Goal: Task Accomplishment & Management: Manage account settings

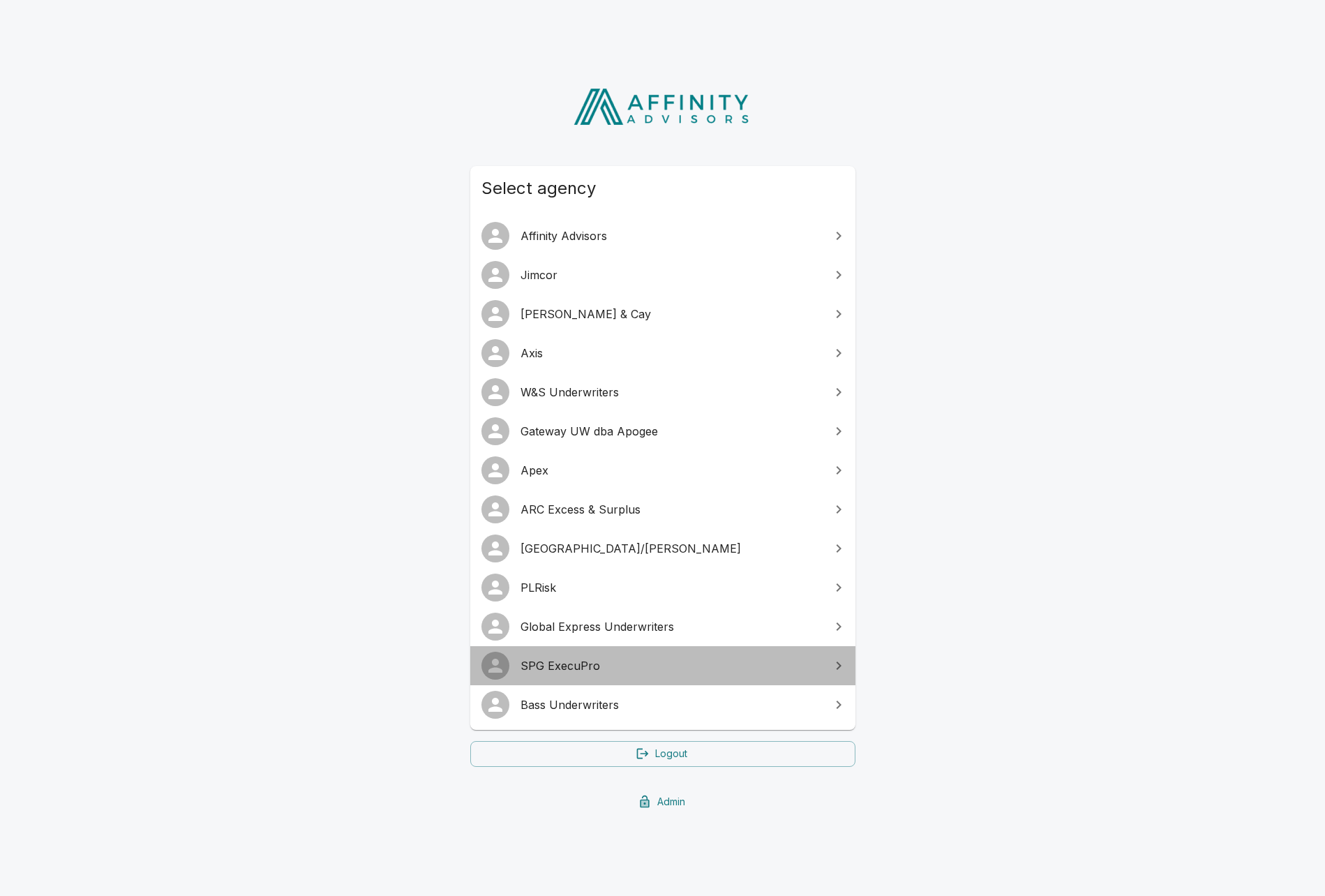
click at [526, 673] on span "SPG ExecuPro" at bounding box center [671, 666] width 301 height 16
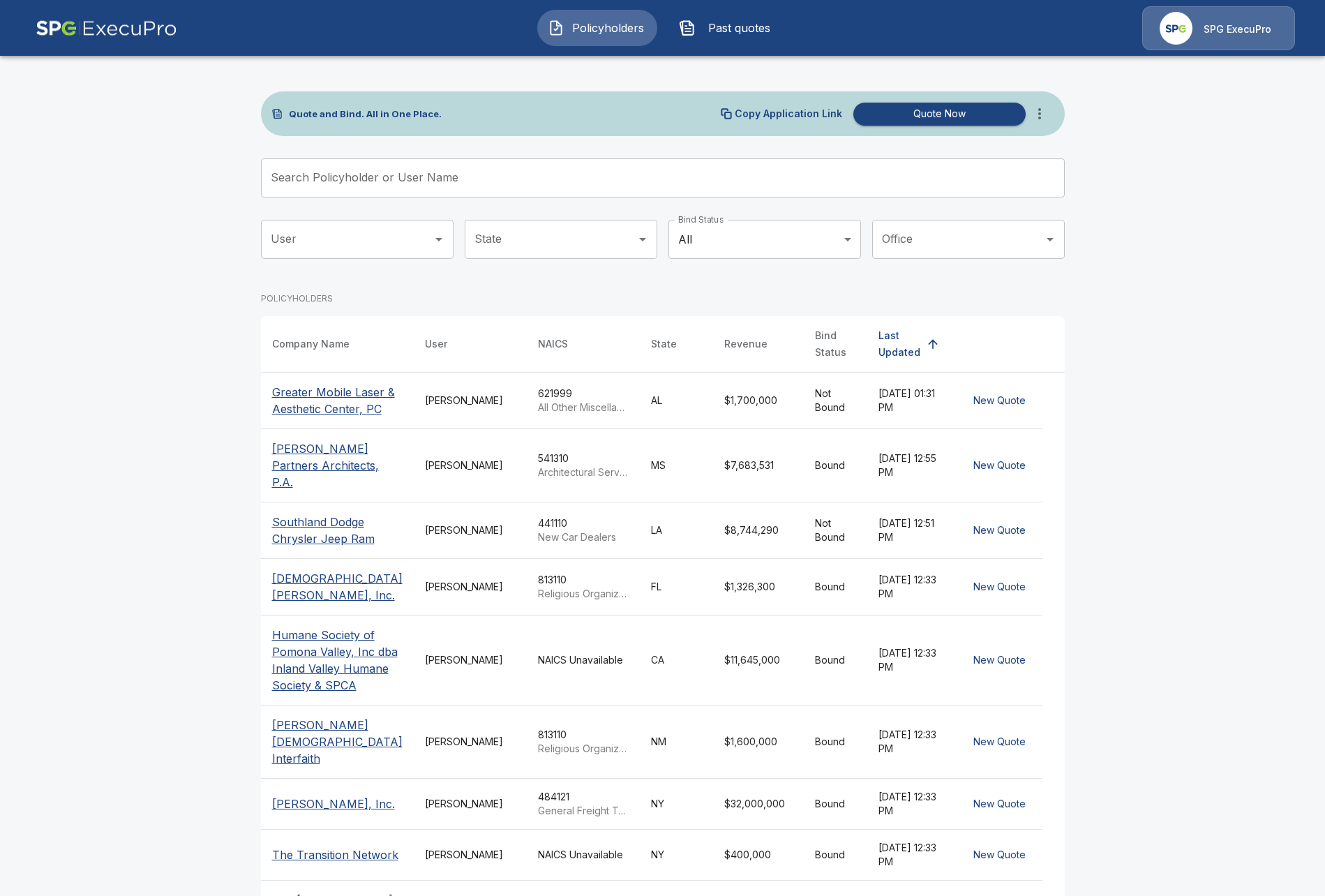
click at [478, 185] on input "Search Policyholder or User Name" at bounding box center [655, 178] width 788 height 39
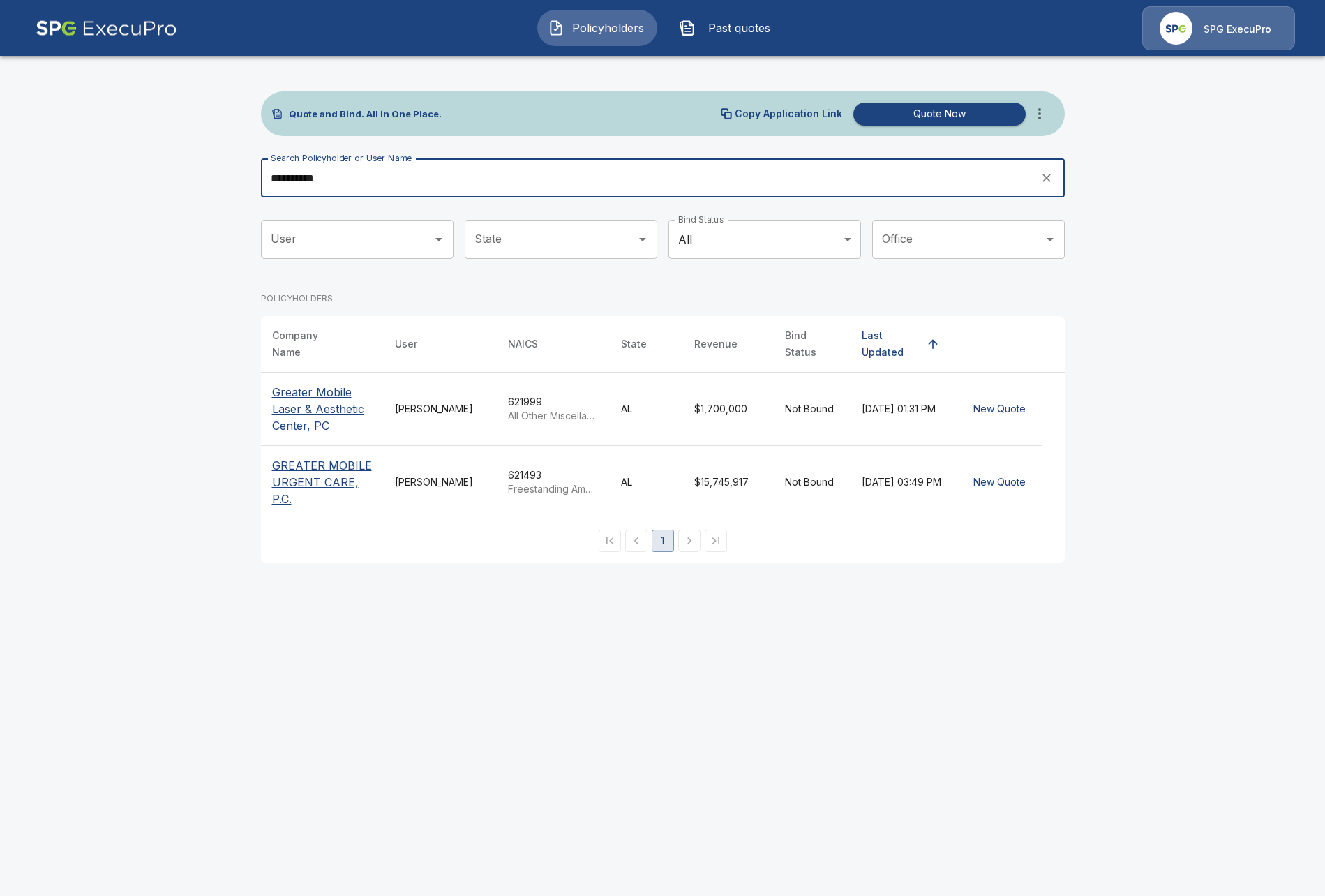
type input "**********"
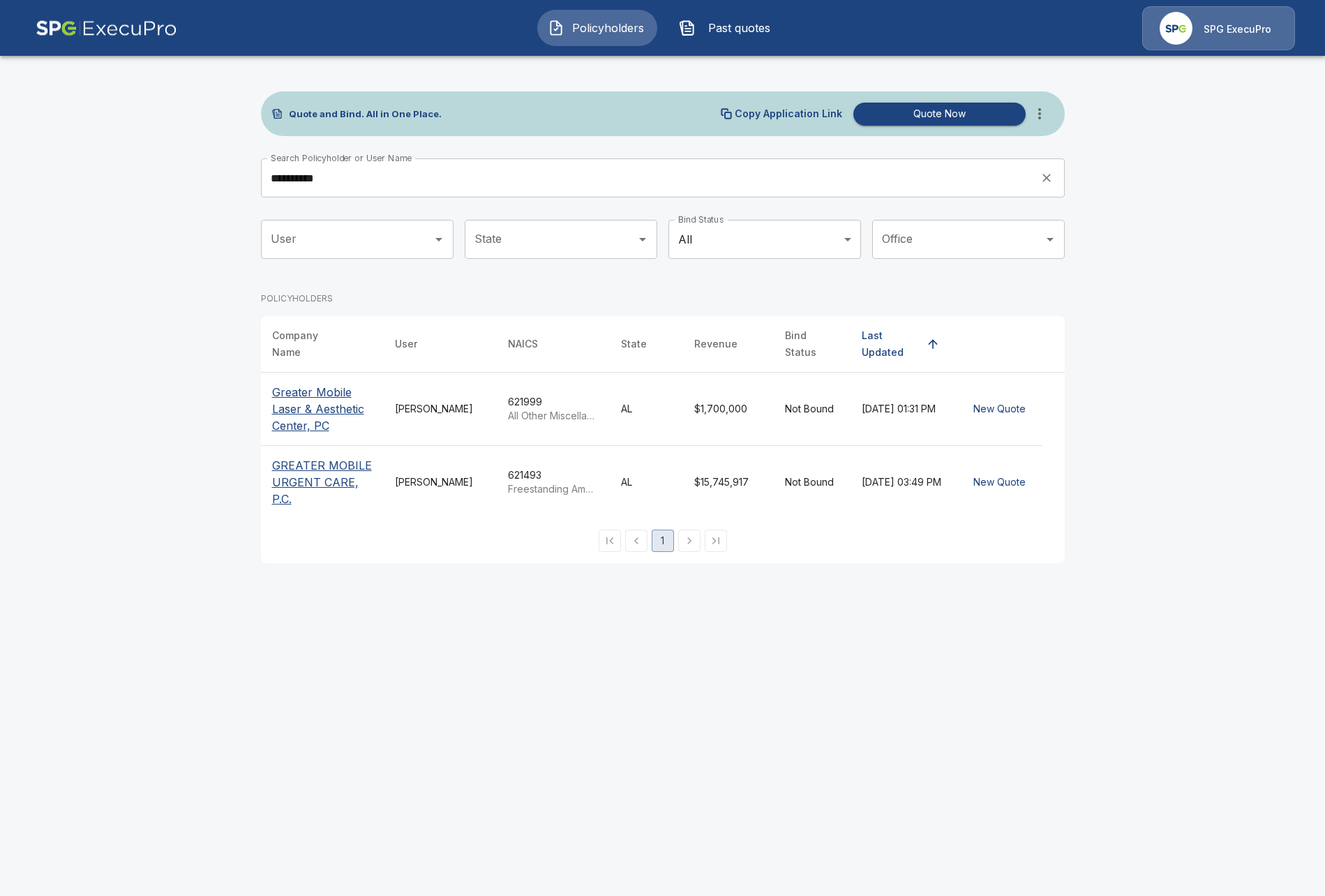
click at [331, 397] on p "Greater Mobile Laser & Aesthetic Center, PC" at bounding box center [322, 409] width 100 height 50
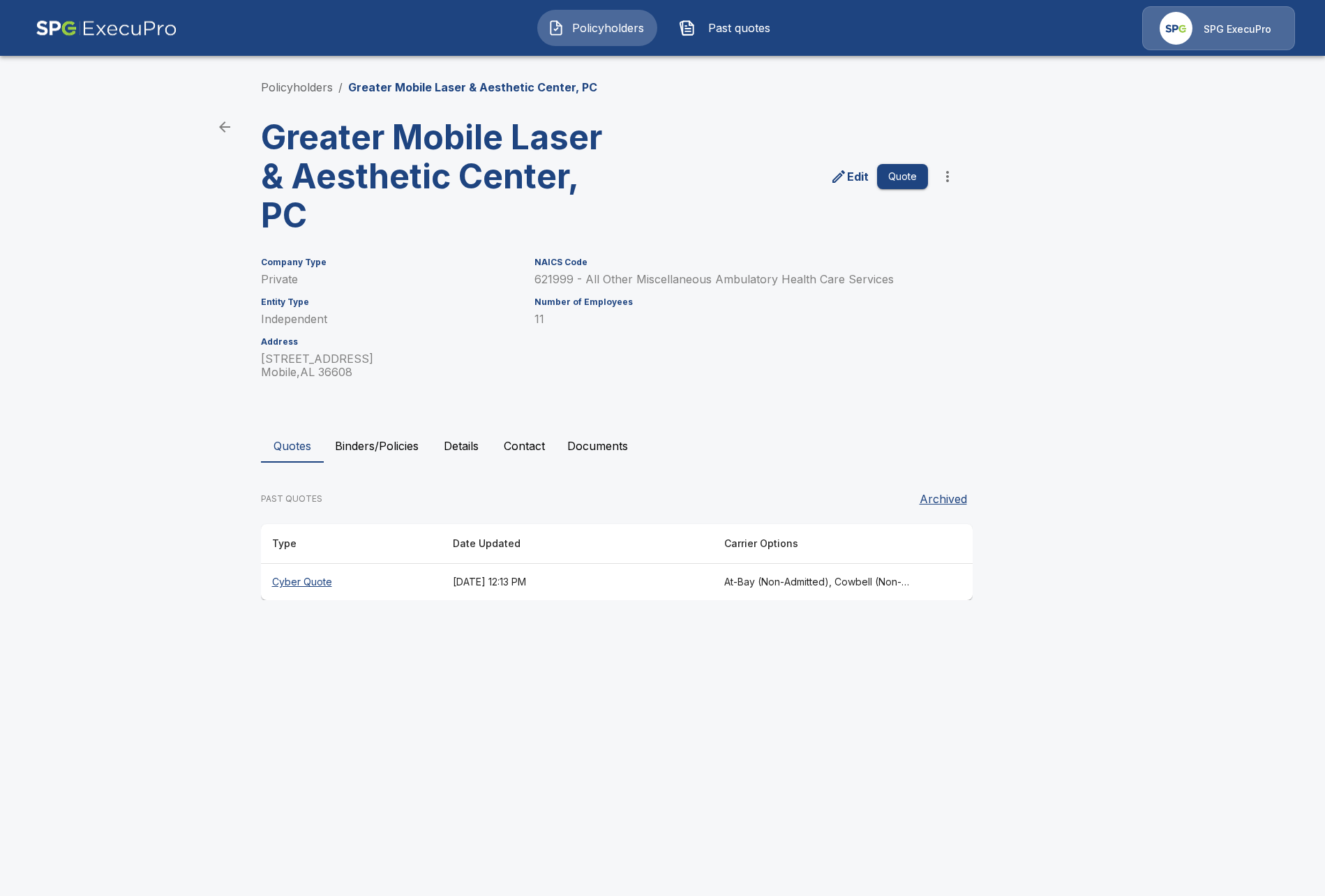
click at [330, 577] on th "Cyber Quote" at bounding box center [351, 581] width 181 height 37
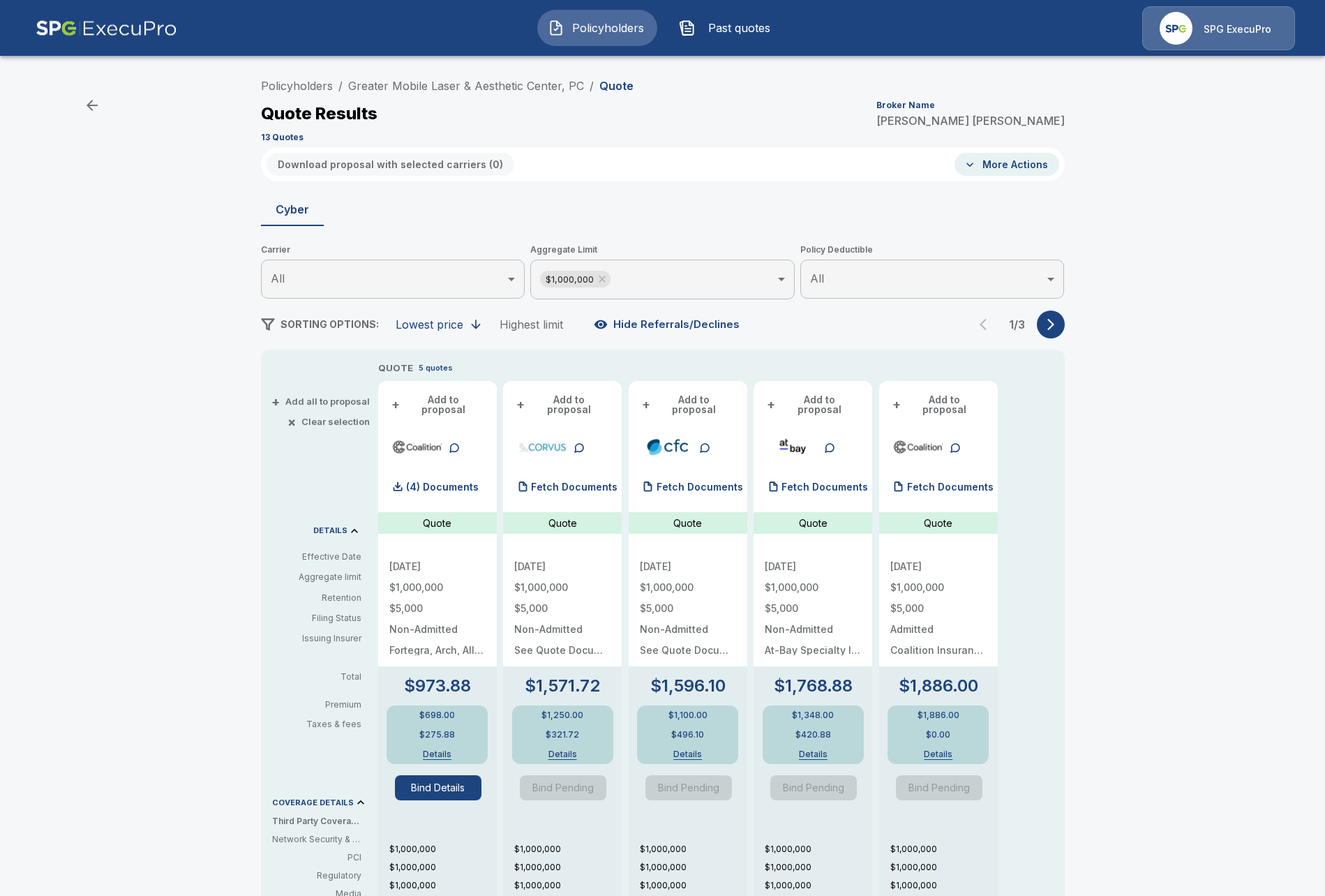
click at [433, 776] on button "Bind Details" at bounding box center [439, 788] width 87 height 25
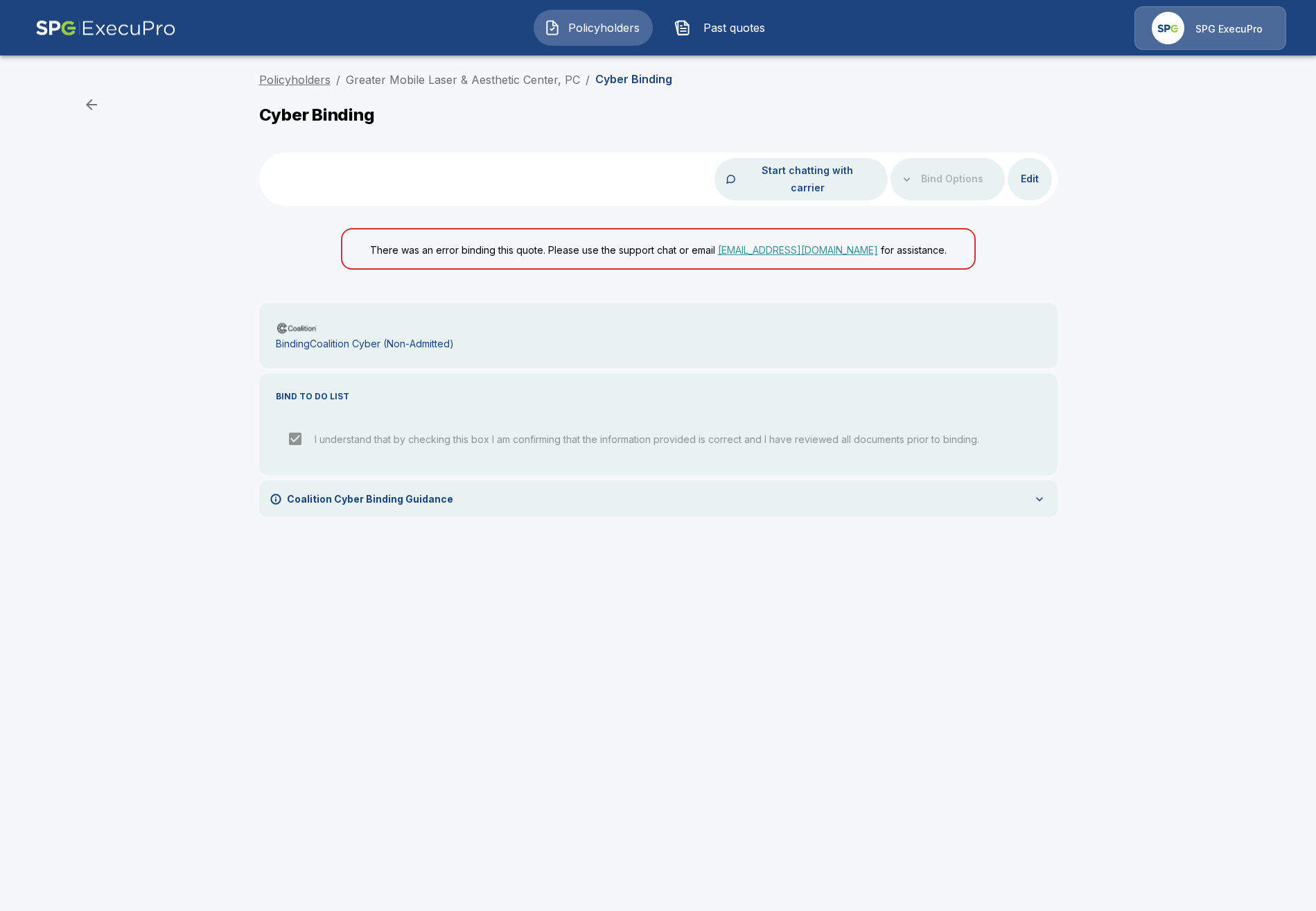
click at [303, 82] on link "Policyholders" at bounding box center [295, 79] width 71 height 14
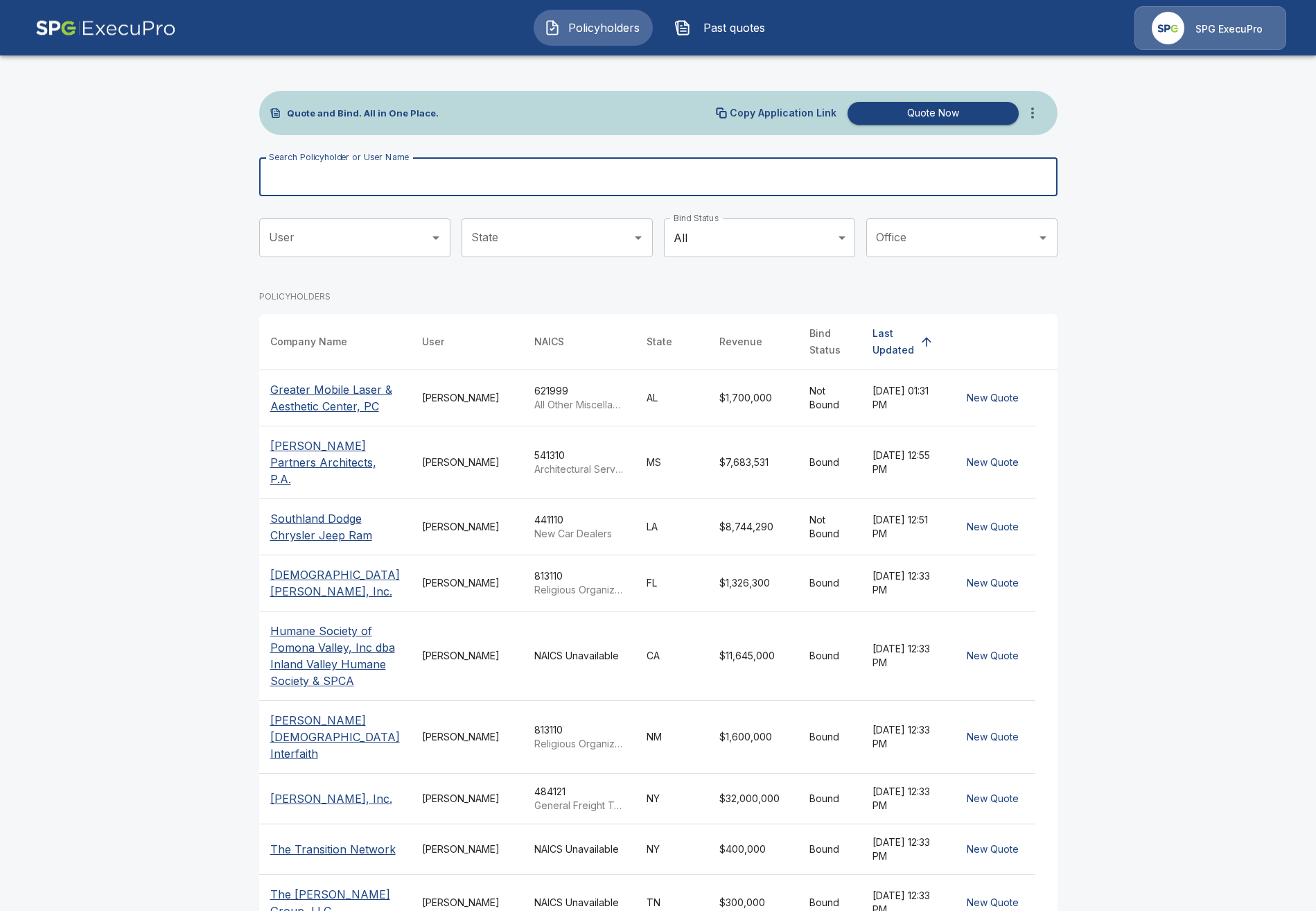
click at [621, 178] on input "Search Policyholder or User Name" at bounding box center [650, 177] width 783 height 39
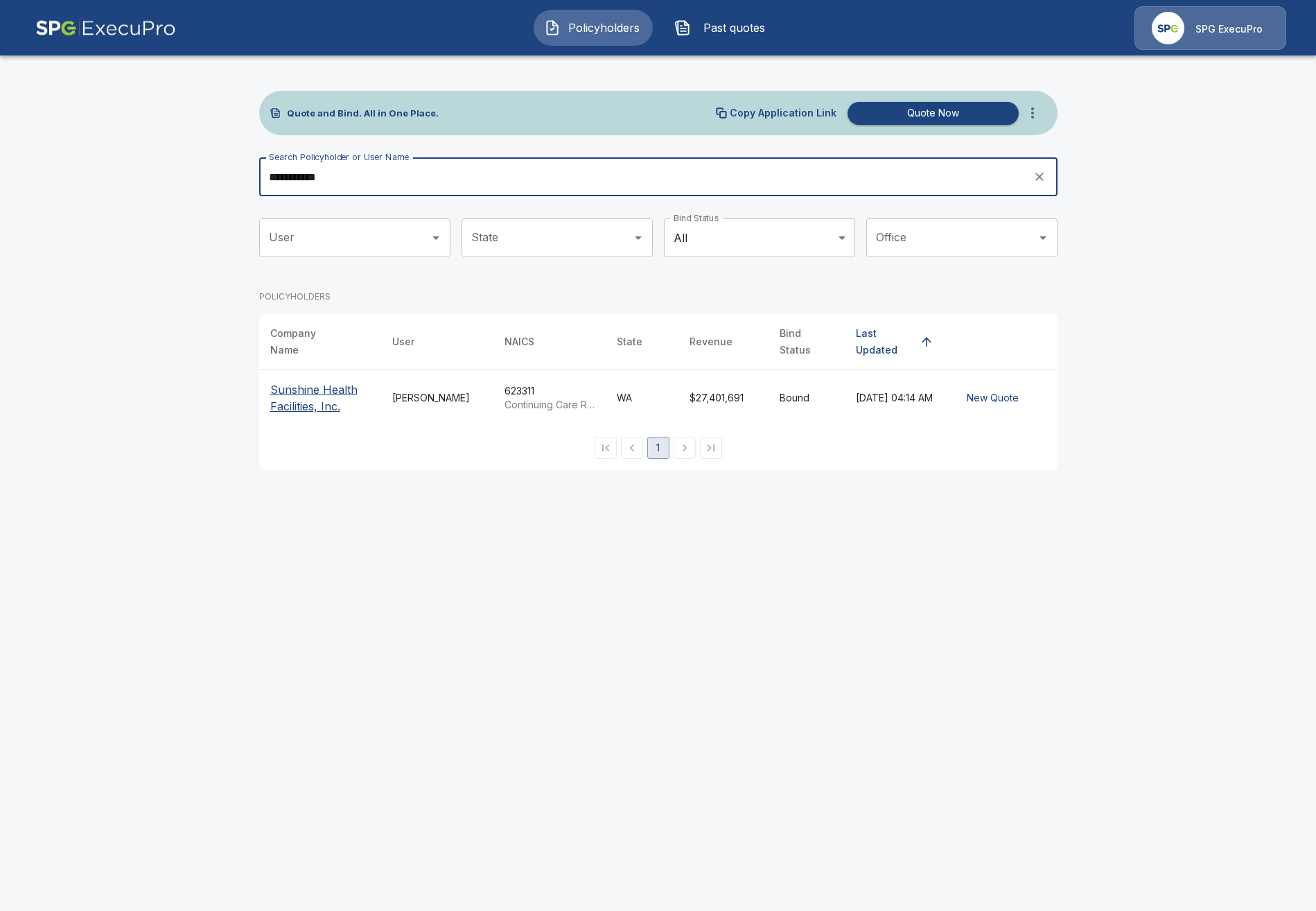
type input "**********"
click at [304, 391] on p "Sunshine Health Facilities, Inc." at bounding box center [320, 398] width 99 height 33
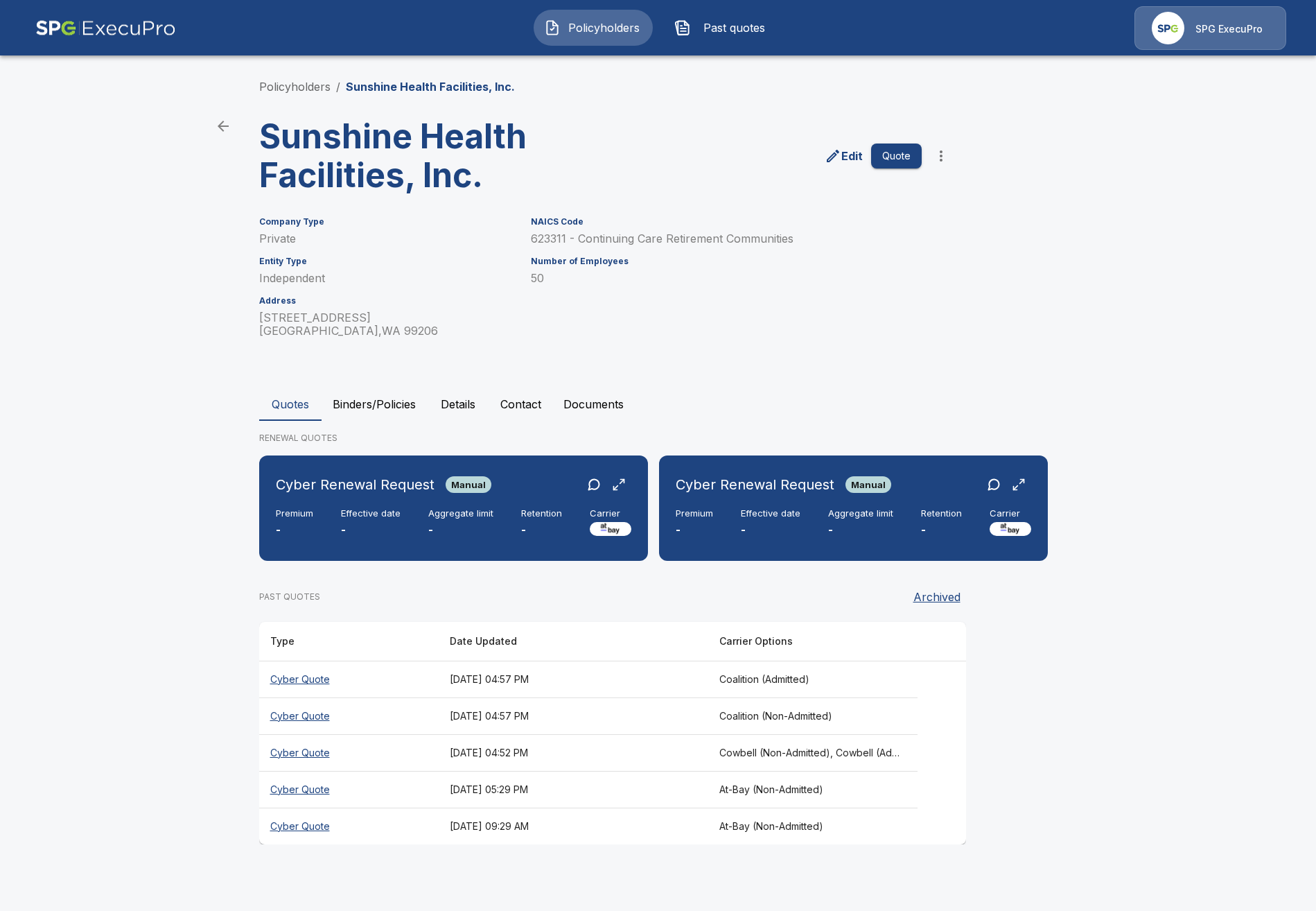
click at [609, 682] on th "[DATE] 04:57 PM" at bounding box center [573, 679] width 269 height 36
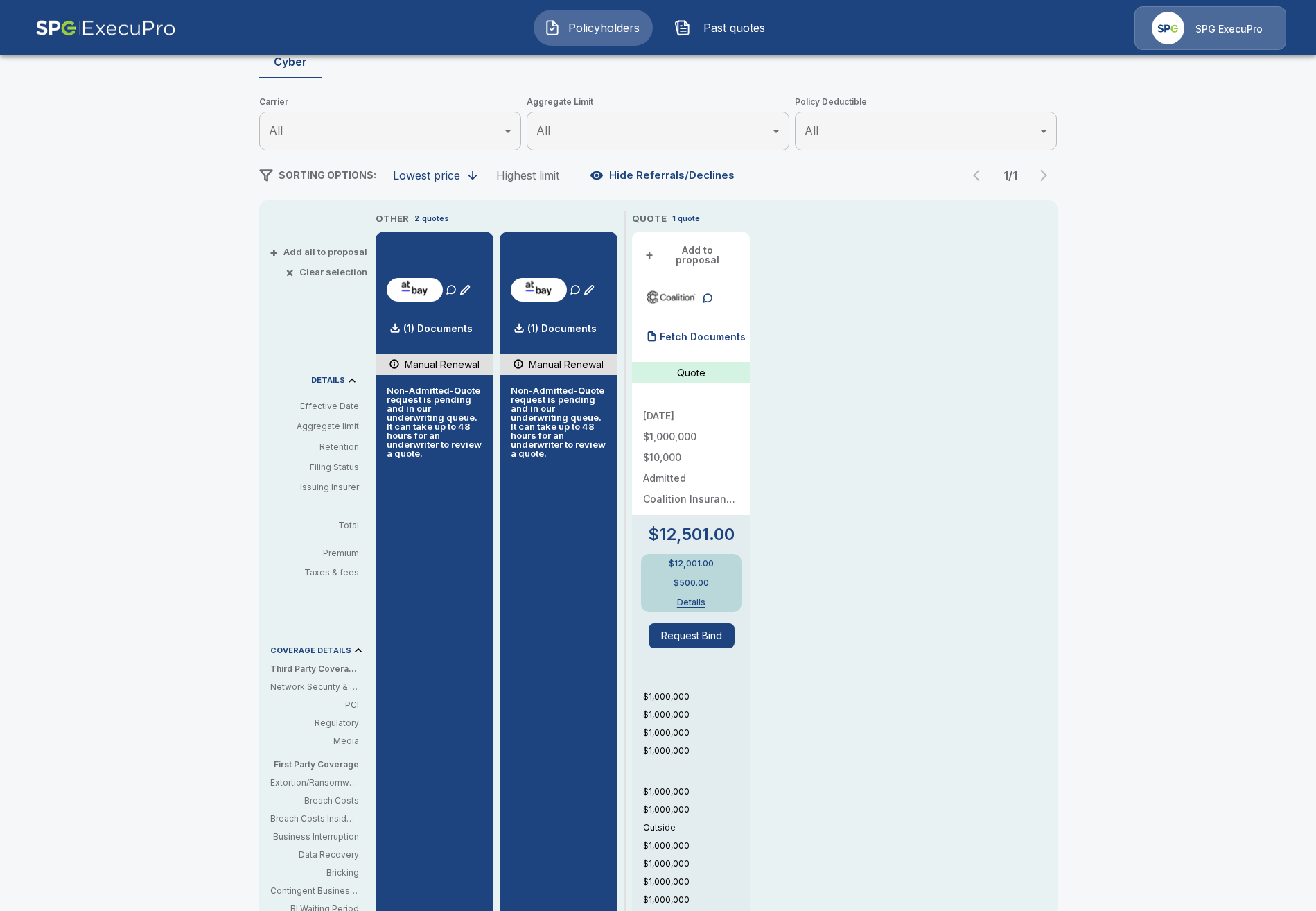
scroll to position [414, 0]
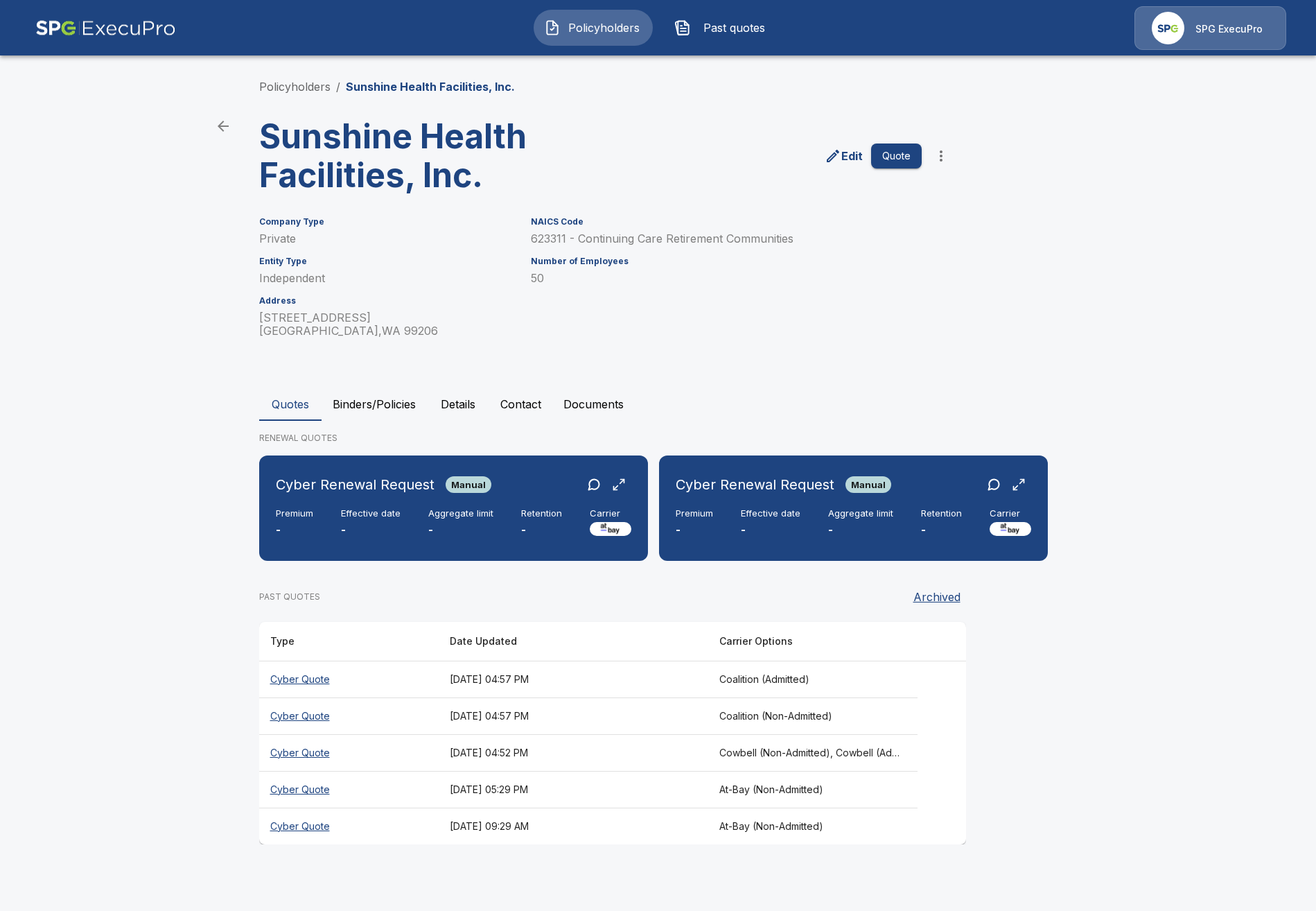
click at [452, 723] on th "[DATE] 04:57 PM" at bounding box center [573, 715] width 269 height 36
click at [648, 760] on th "October 3, 2025 at 04:52 PM" at bounding box center [573, 752] width 269 height 36
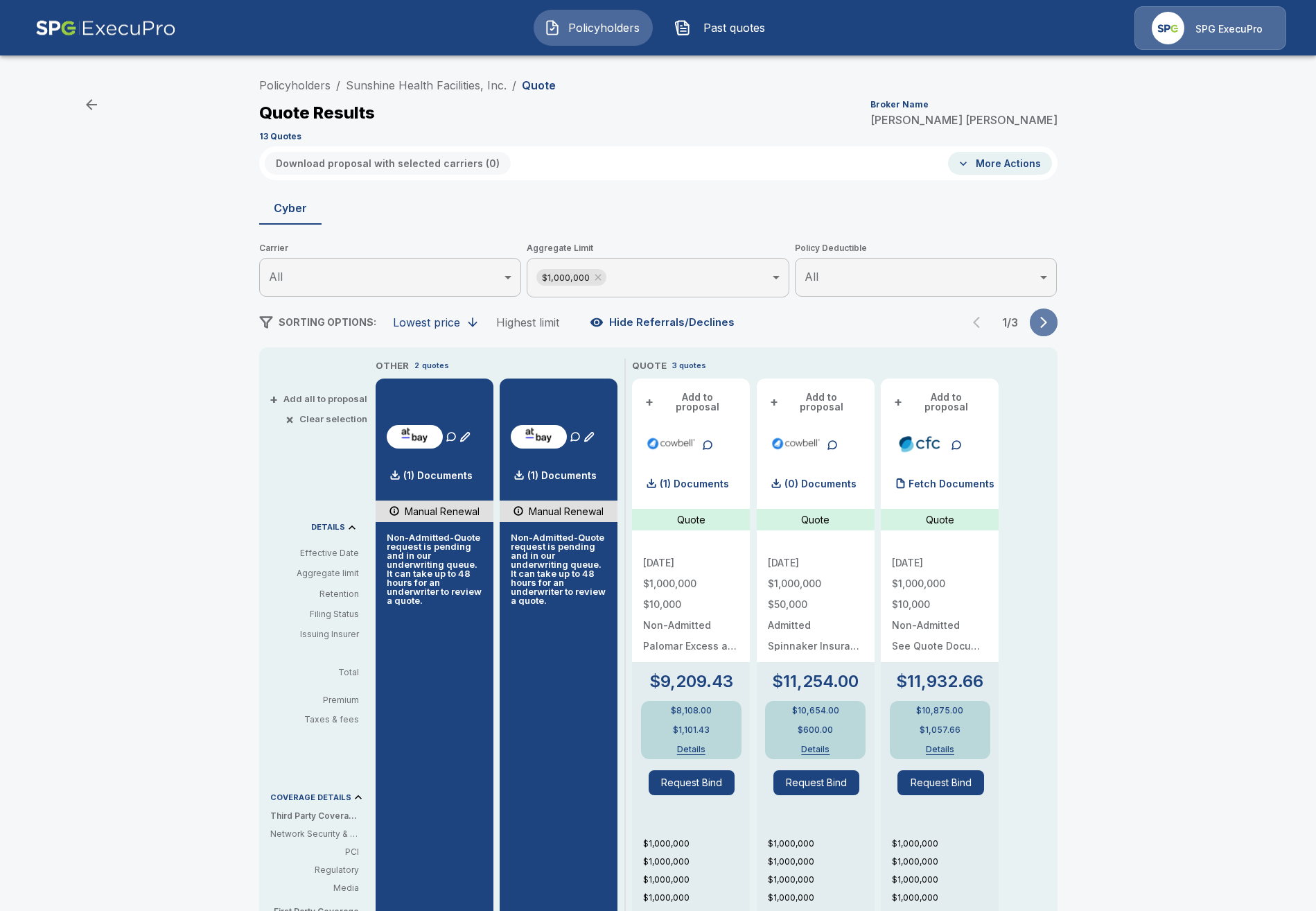
click at [1044, 317] on icon "button" at bounding box center [1044, 322] width 14 height 14
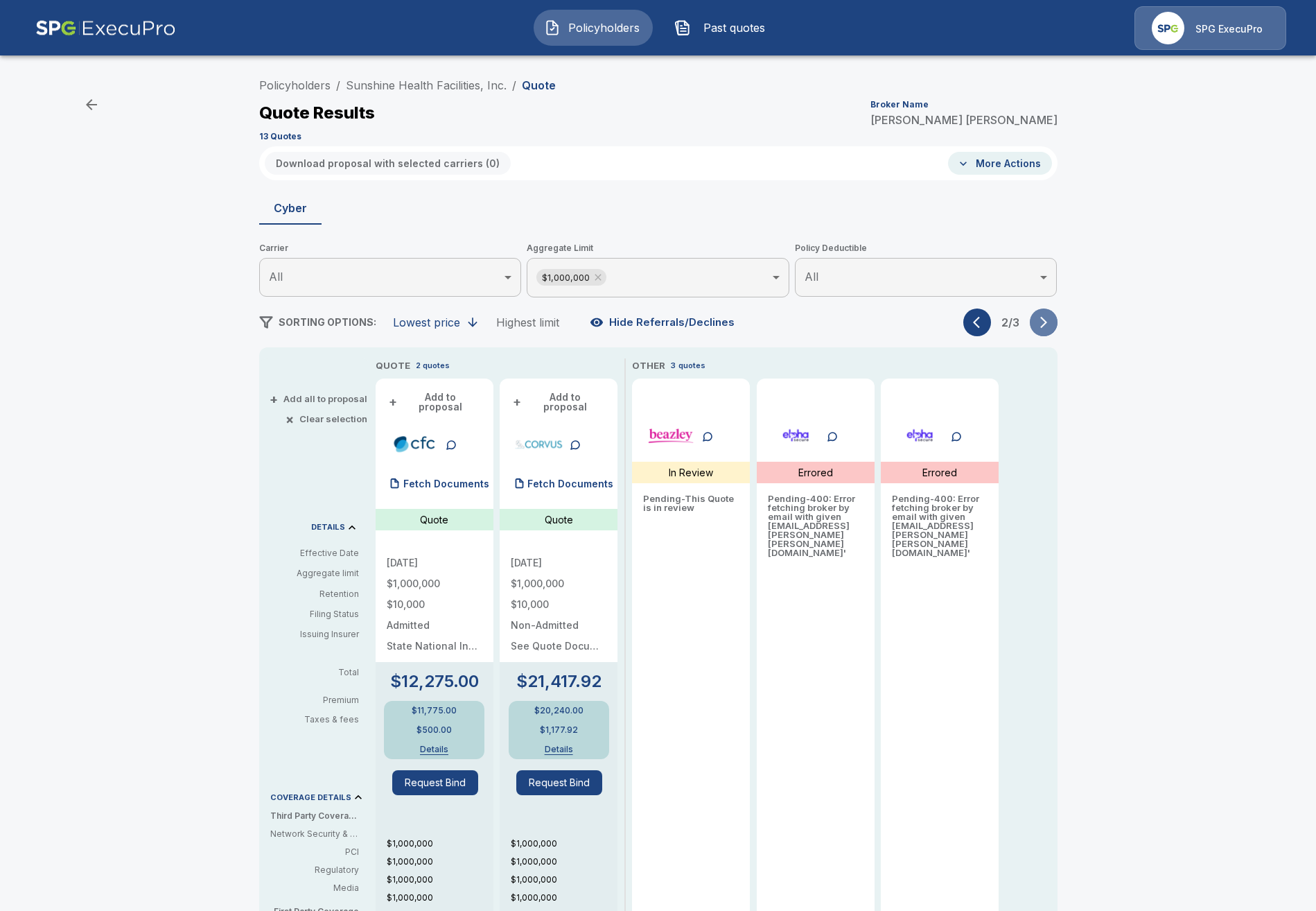
click at [1044, 317] on icon "button" at bounding box center [1044, 322] width 14 height 14
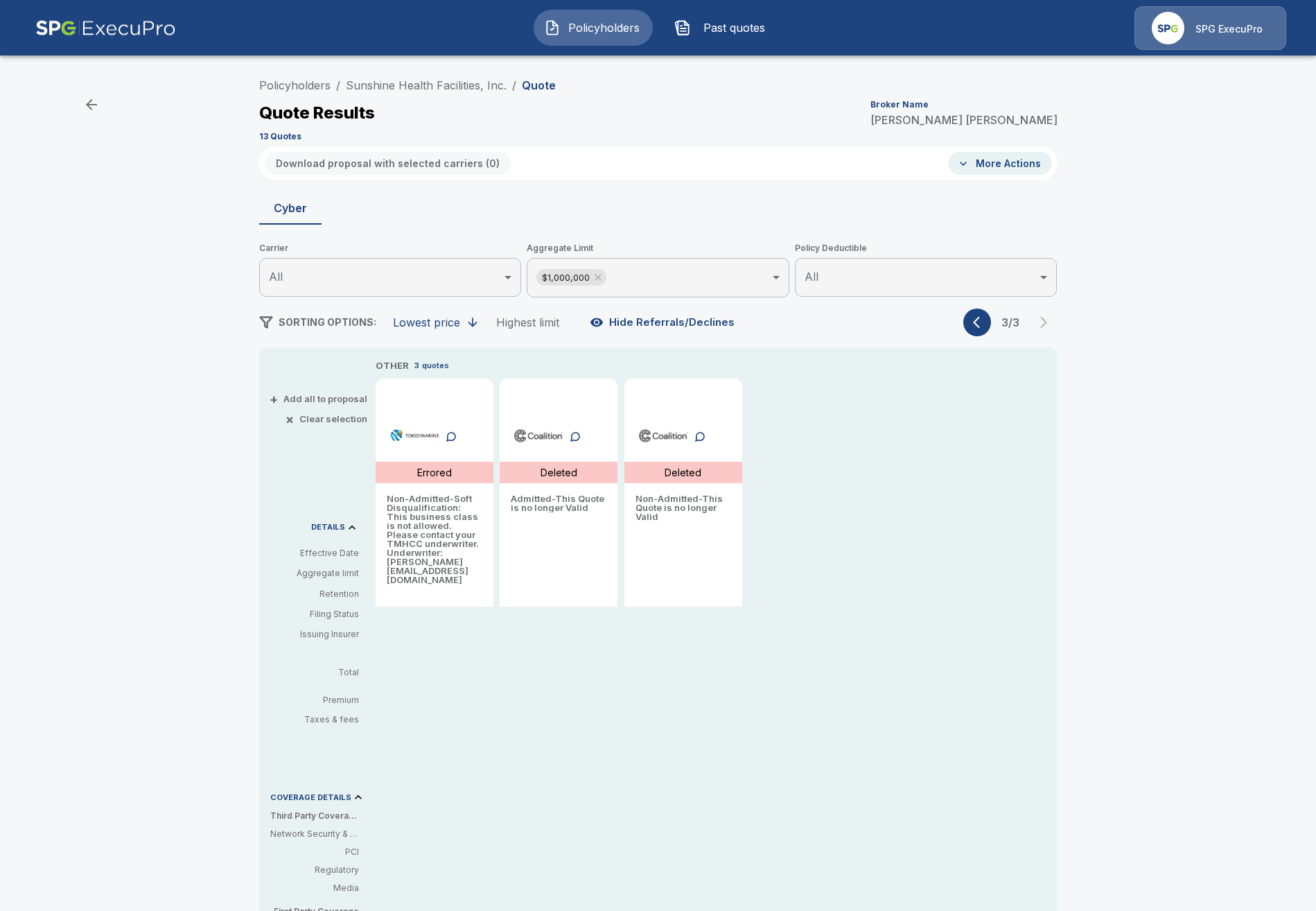
click at [967, 332] on div "3 / 3" at bounding box center [1010, 322] width 94 height 27
click at [969, 322] on button "button" at bounding box center [977, 322] width 27 height 27
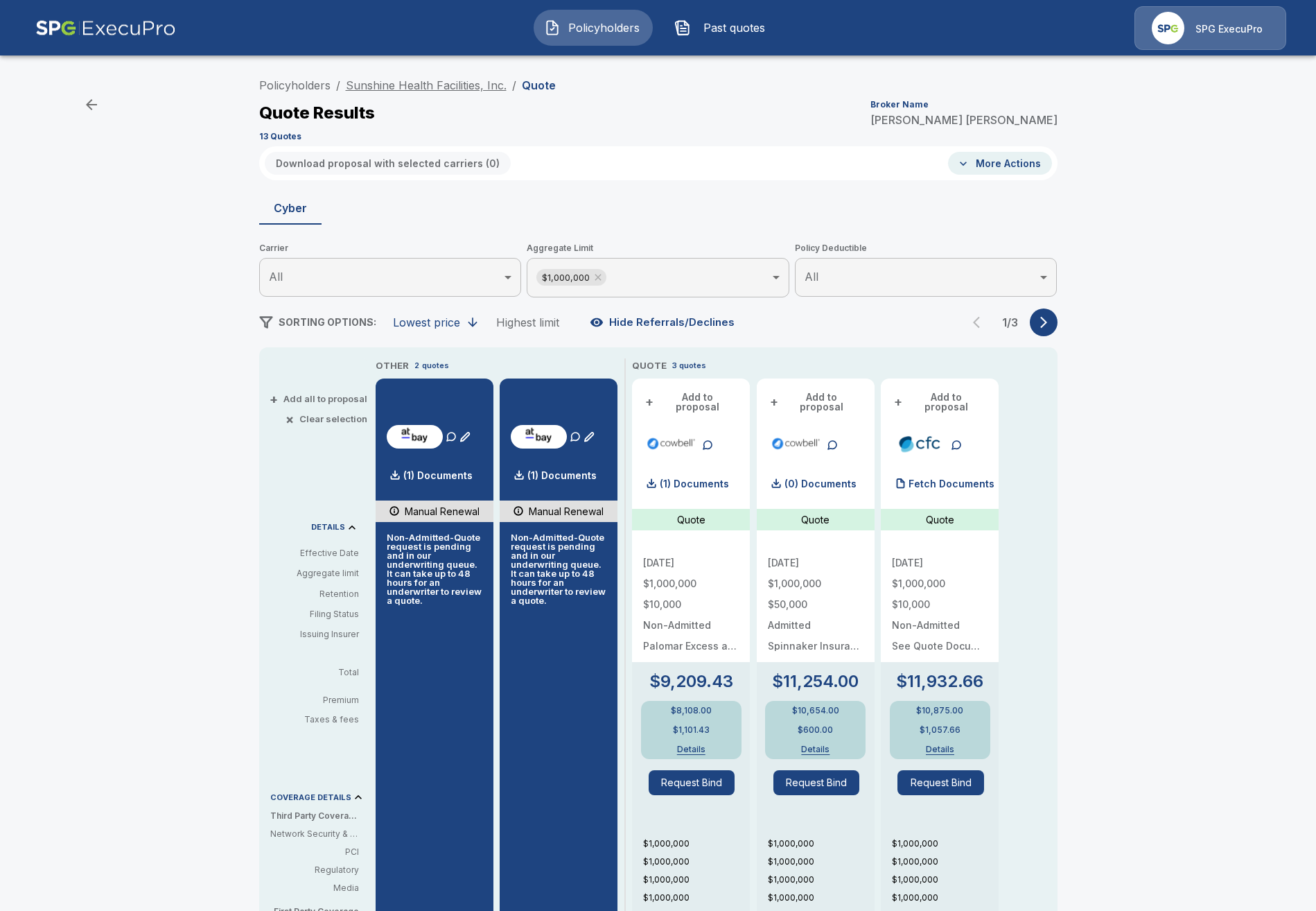
click at [451, 89] on link "Sunshine Health Facilities, Inc." at bounding box center [426, 85] width 161 height 14
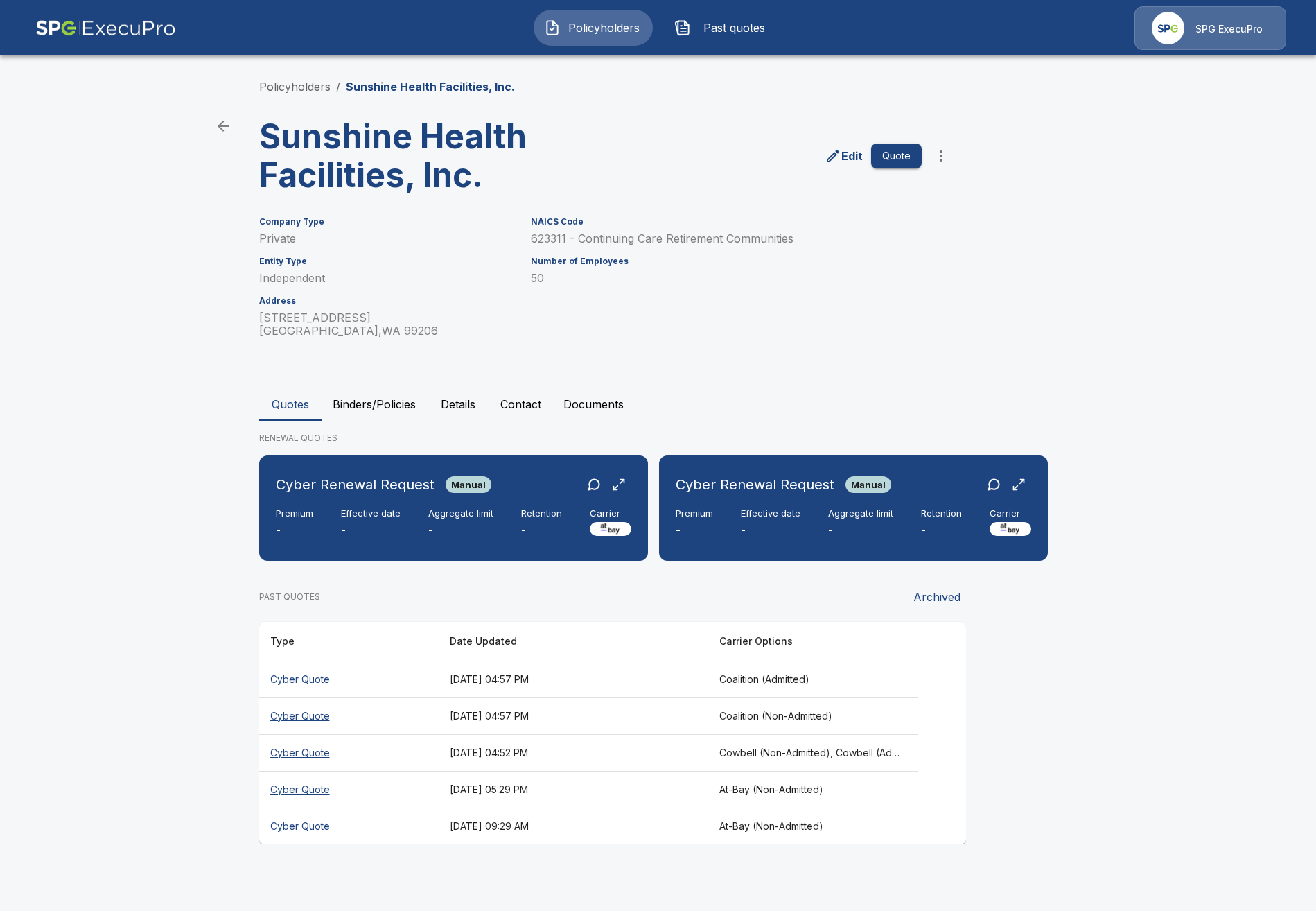
click at [295, 92] on link "Policyholders" at bounding box center [295, 86] width 71 height 14
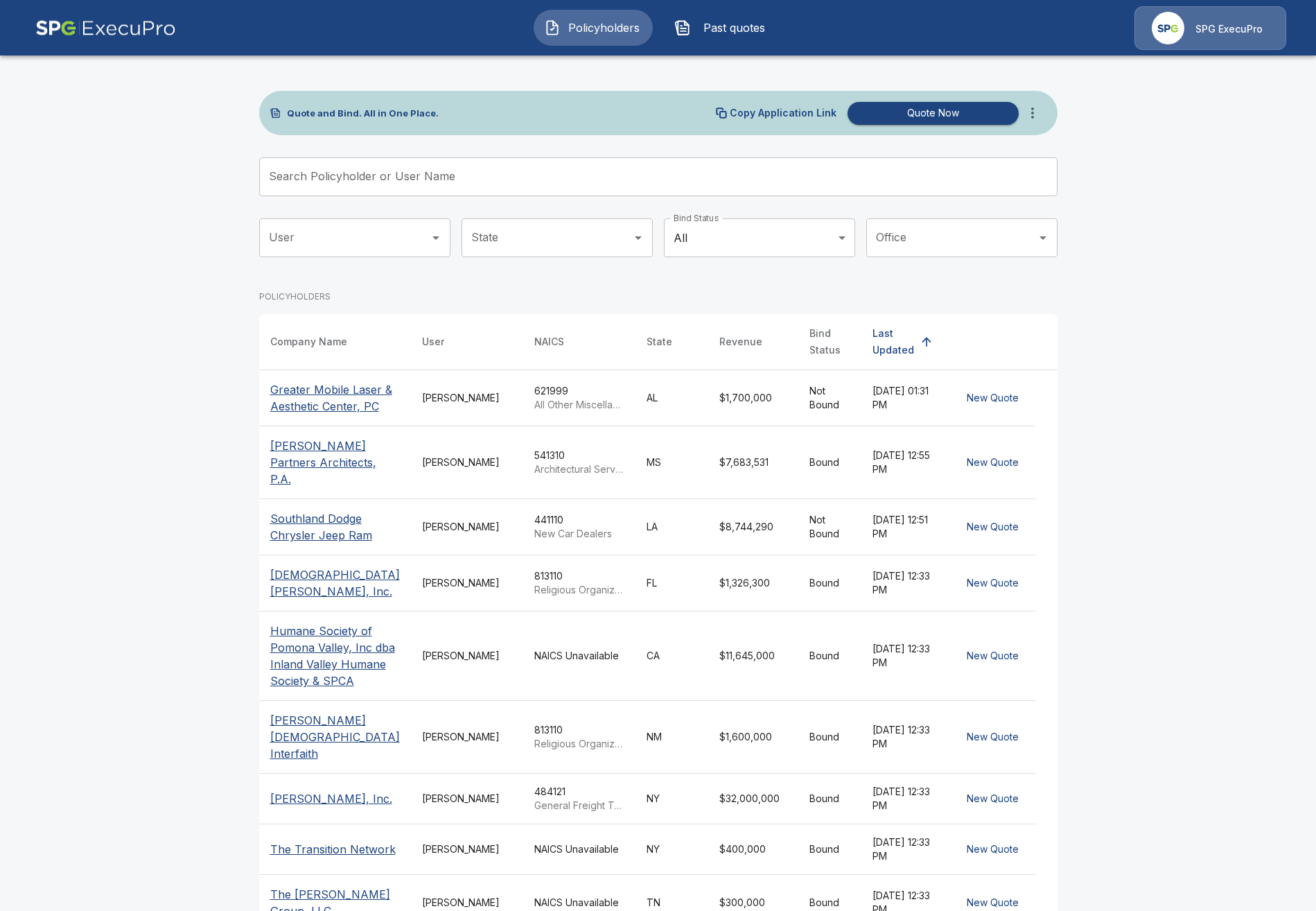
click at [537, 168] on input "Search Policyholder or User Name" at bounding box center [650, 177] width 783 height 39
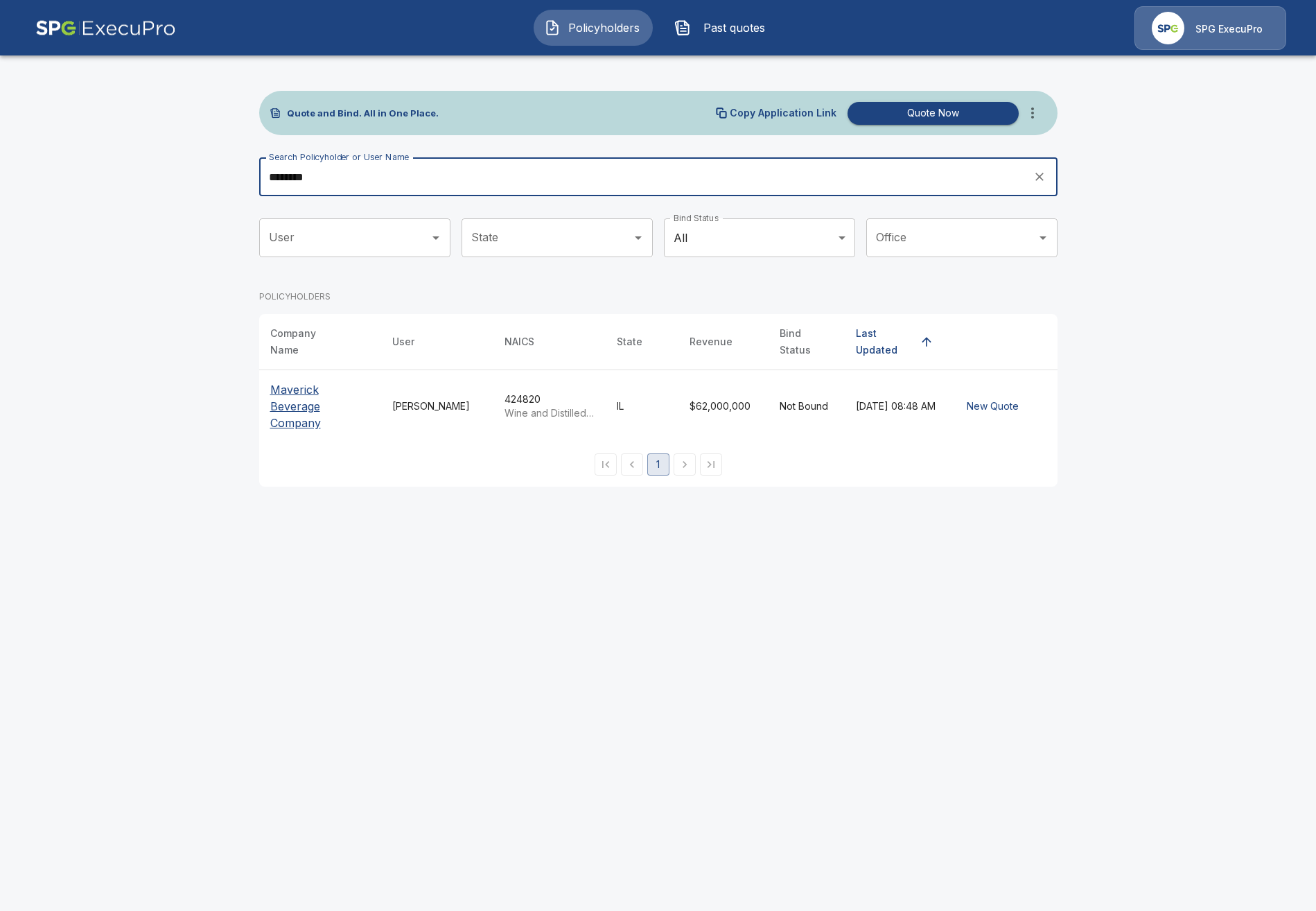
type input "********"
click at [301, 401] on p "Maverick Beverage Company" at bounding box center [320, 406] width 99 height 50
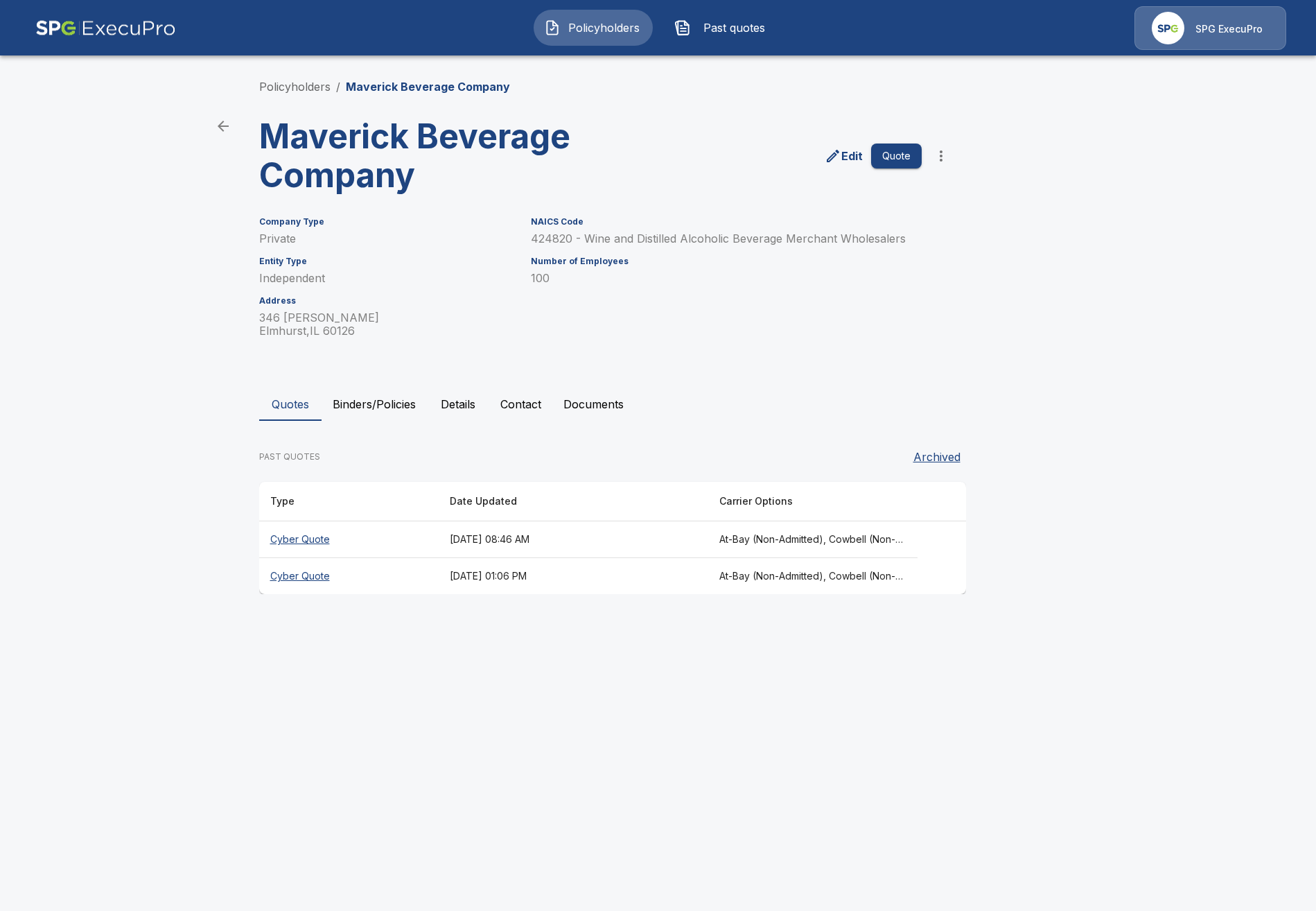
click at [357, 536] on th "Cyber Quote" at bounding box center [349, 539] width 180 height 36
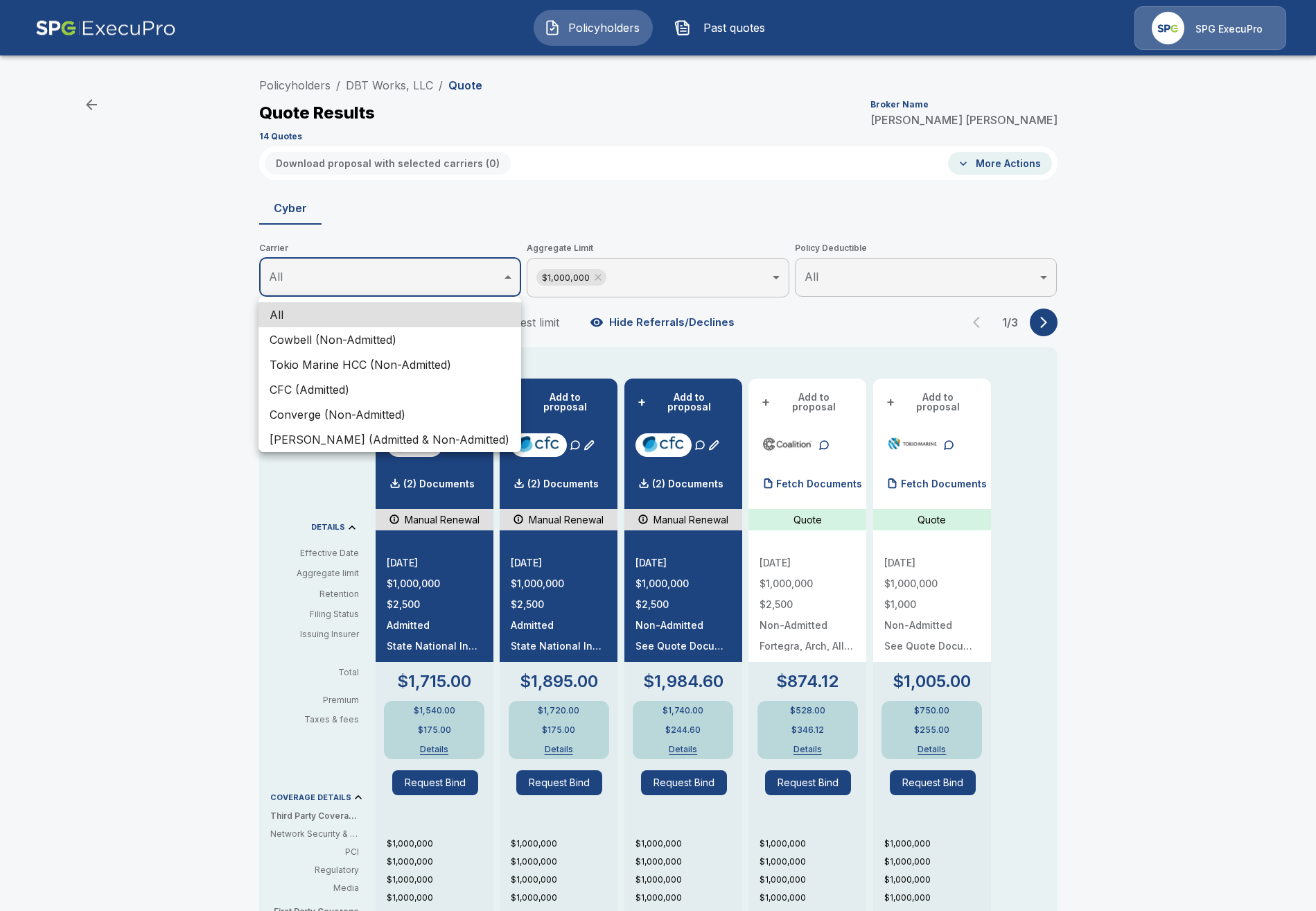
click at [369, 267] on body "Policyholders Past quotes SPG ExecuPro Policyholders / DBT Works, LLC / Quote Q…" at bounding box center [658, 667] width 1316 height 1334
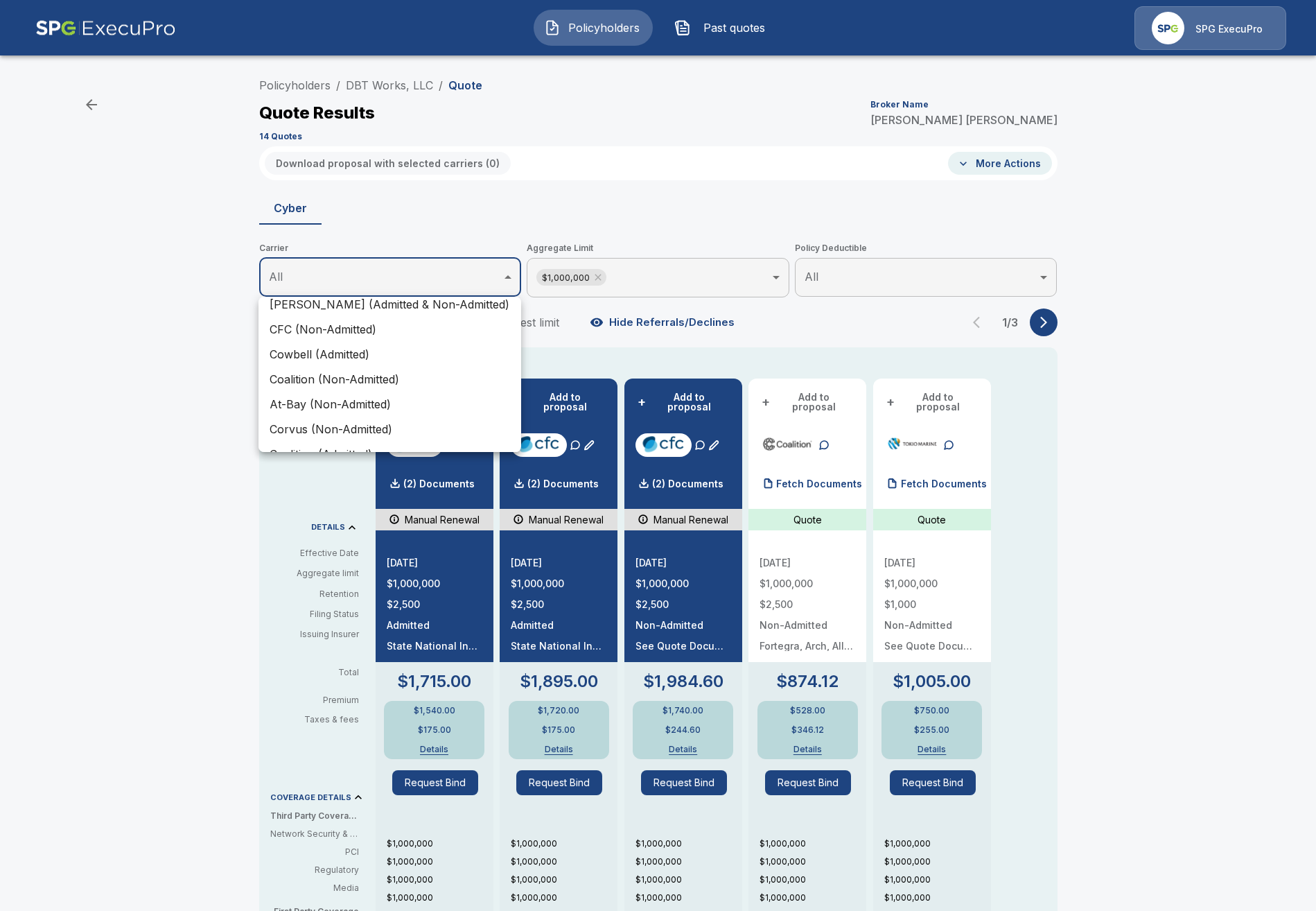
scroll to position [141, 0]
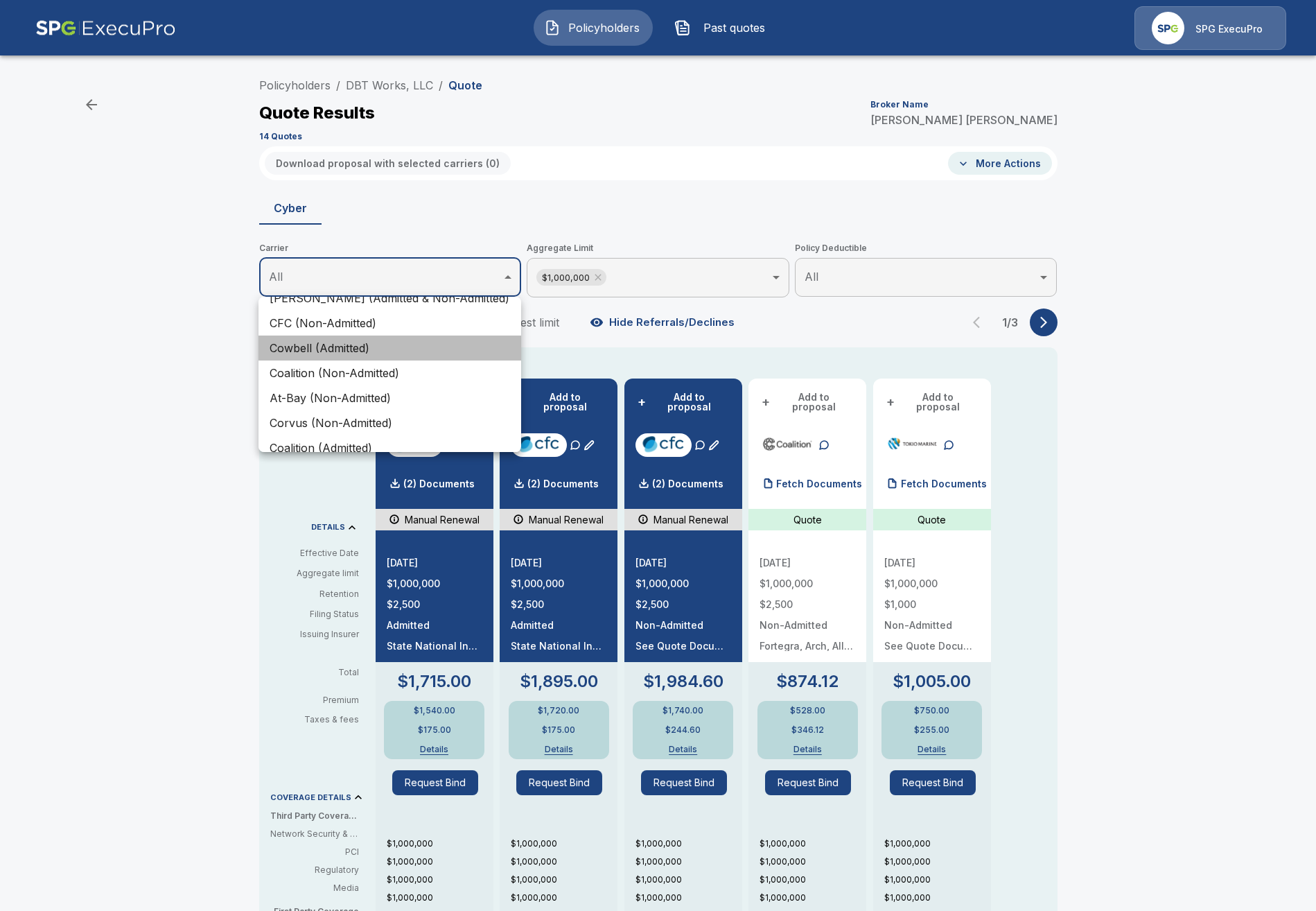
click at [378, 352] on li "Cowbell (Admitted)" at bounding box center [390, 348] width 263 height 25
type input "**********"
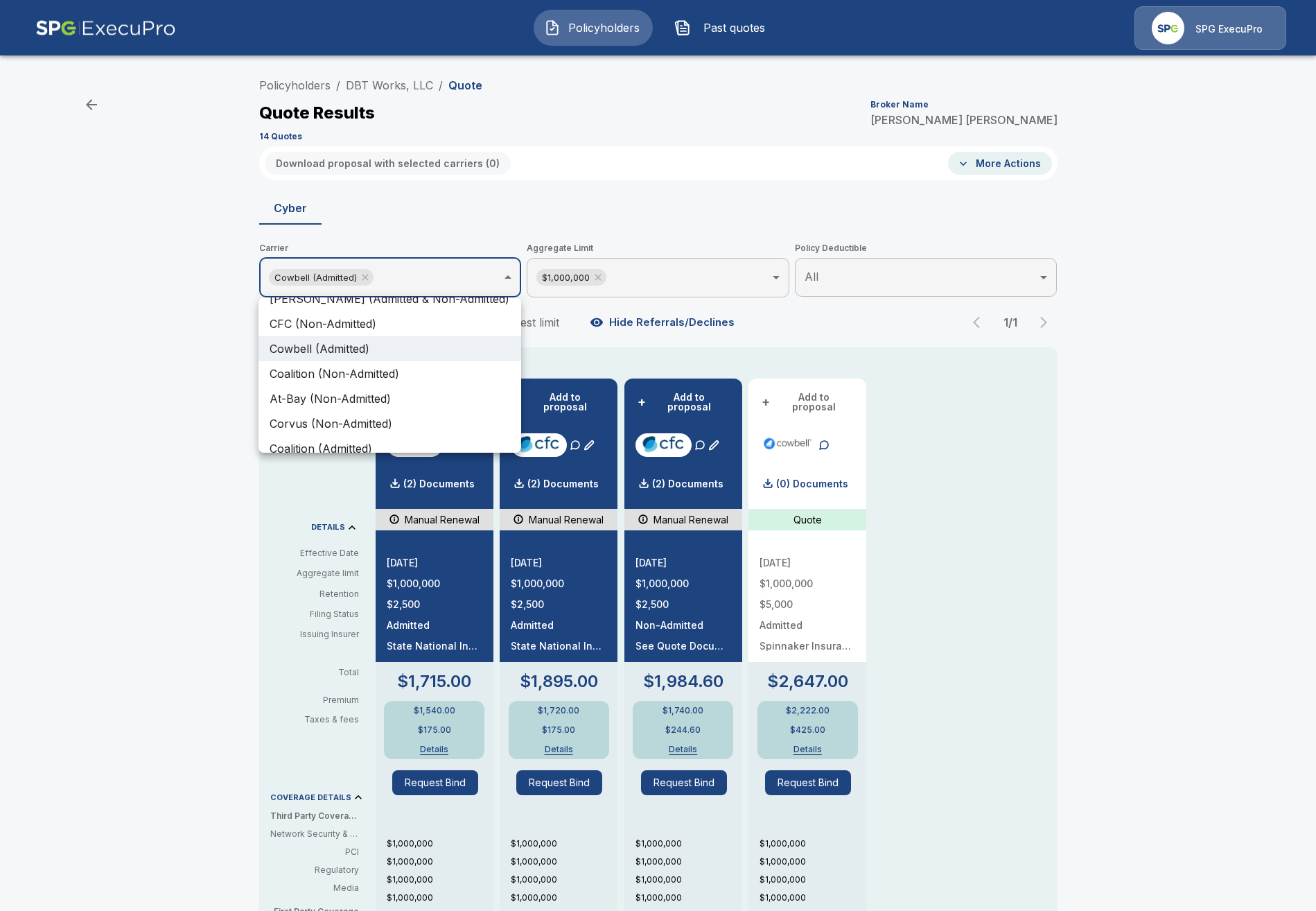
click at [1177, 664] on div at bounding box center [658, 455] width 1316 height 911
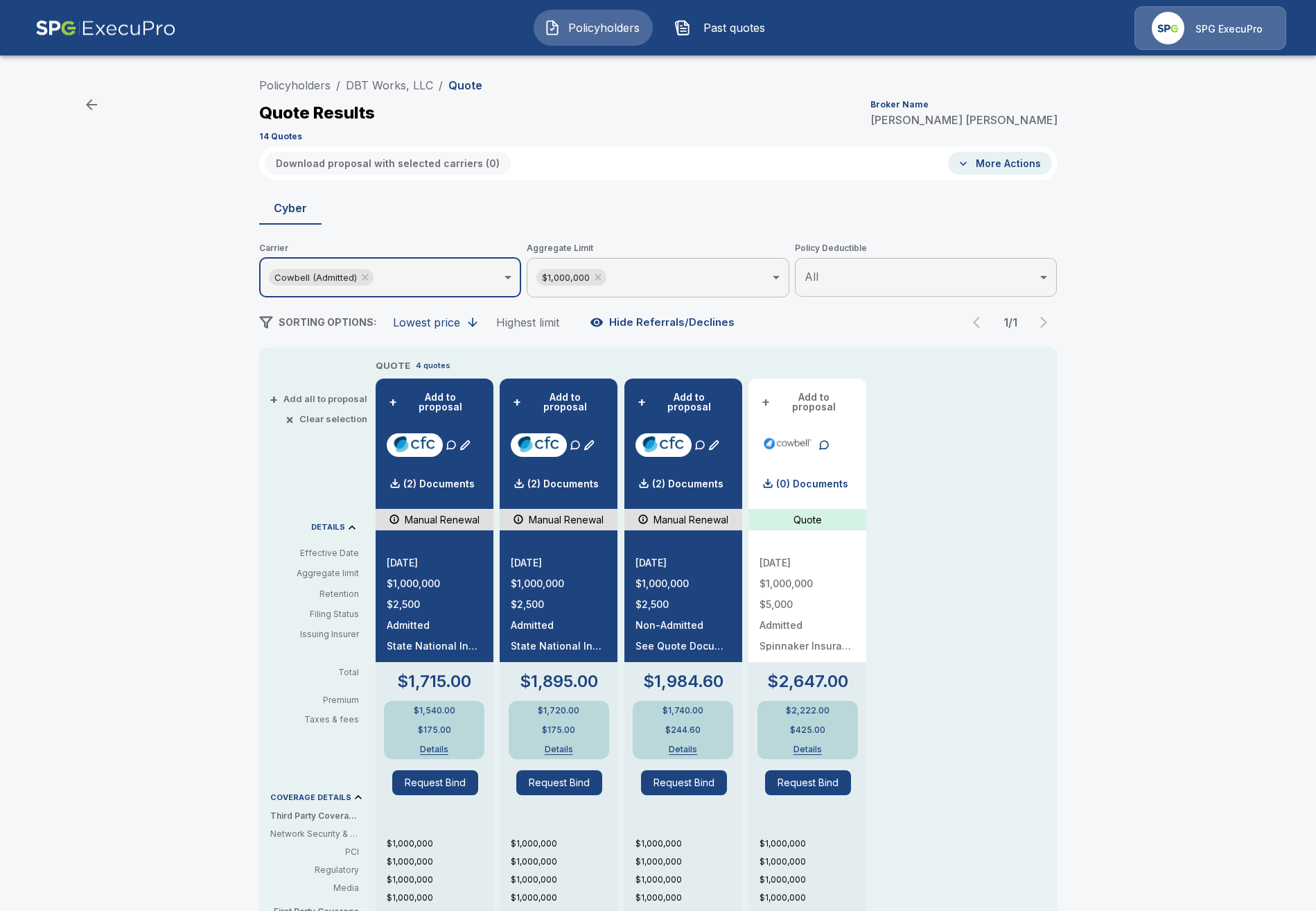
scroll to position [282, 0]
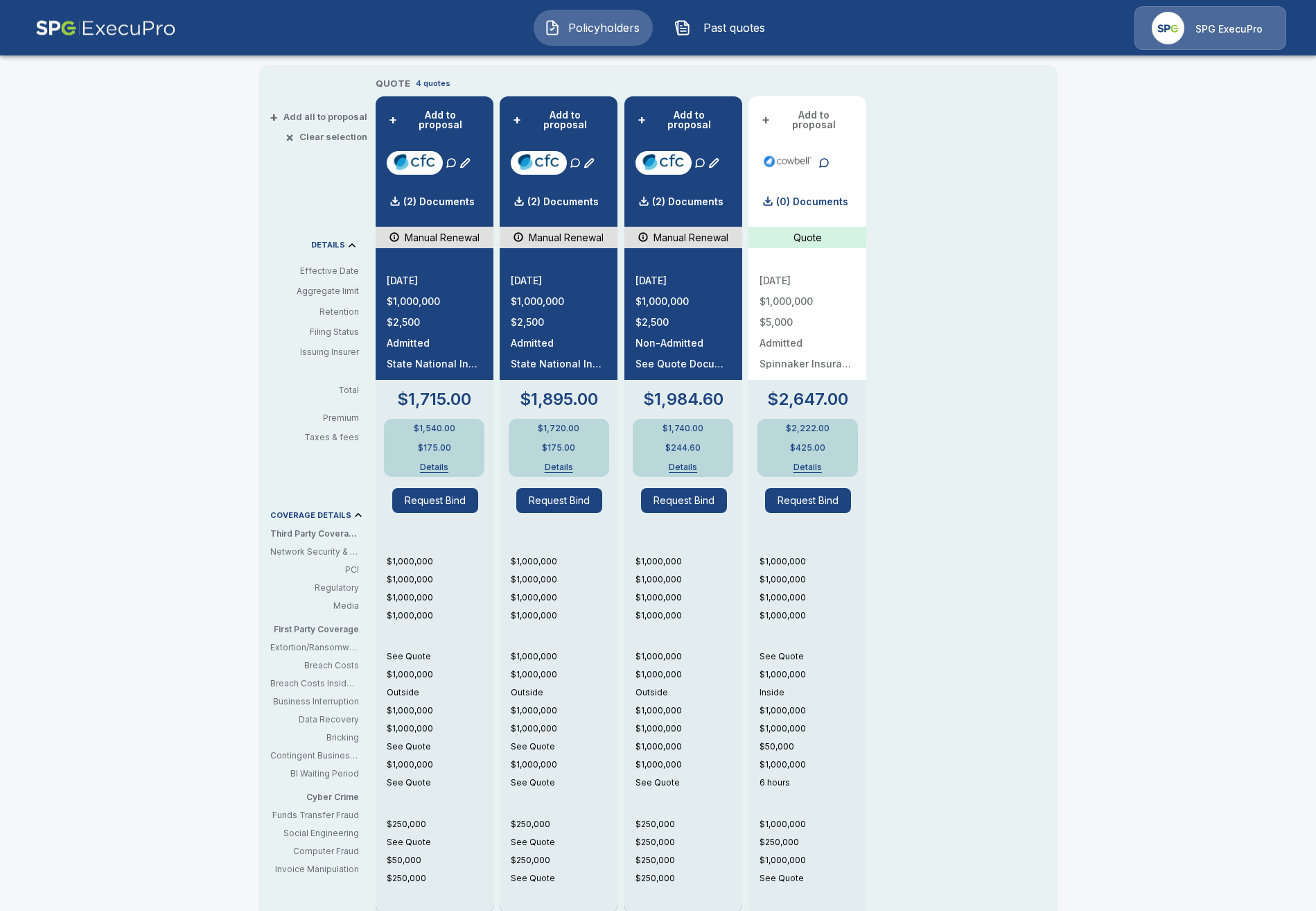
click at [773, 650] on p "See Quote" at bounding box center [813, 656] width 107 height 13
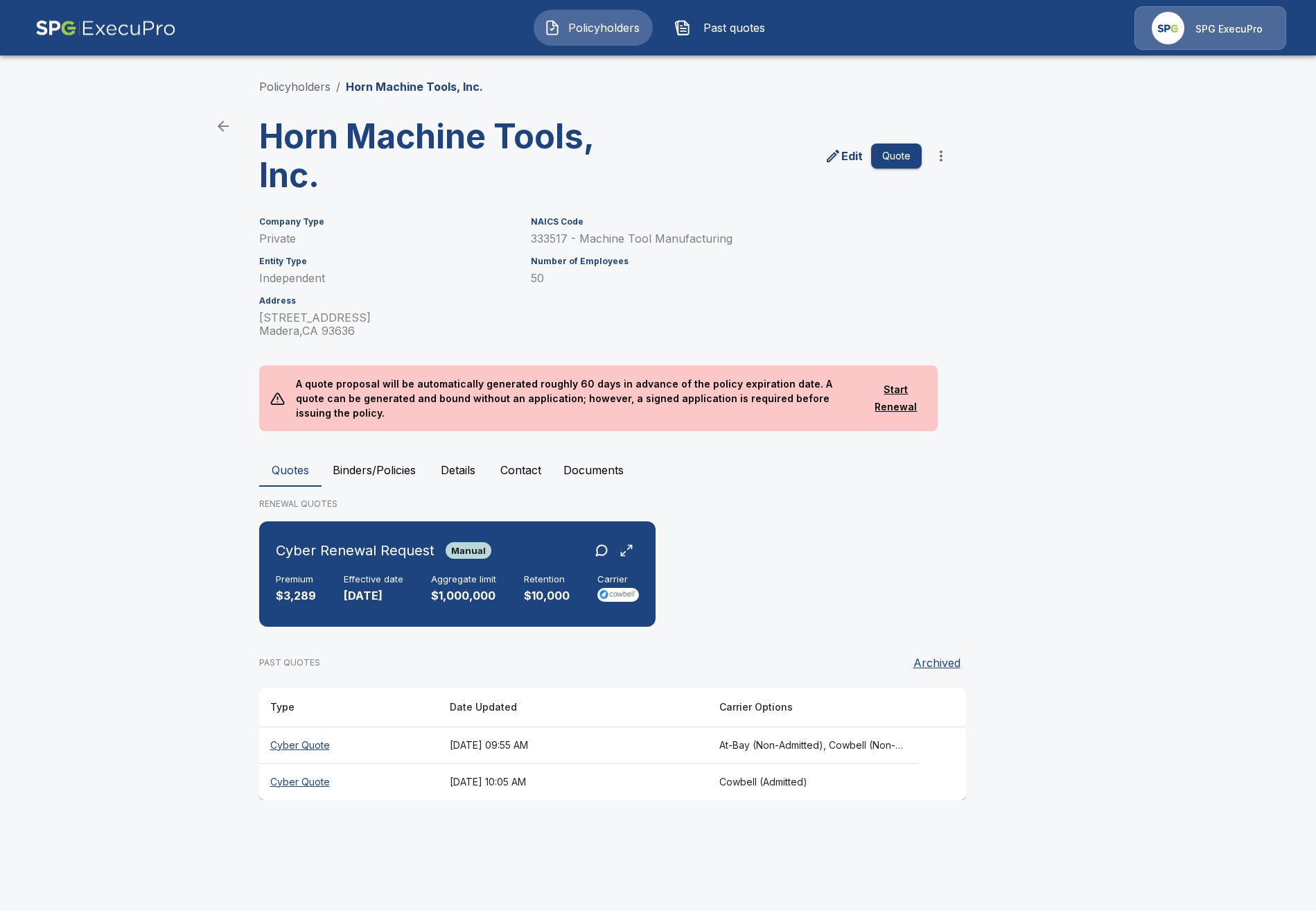
click at [518, 454] on button "Contact" at bounding box center [520, 470] width 63 height 33
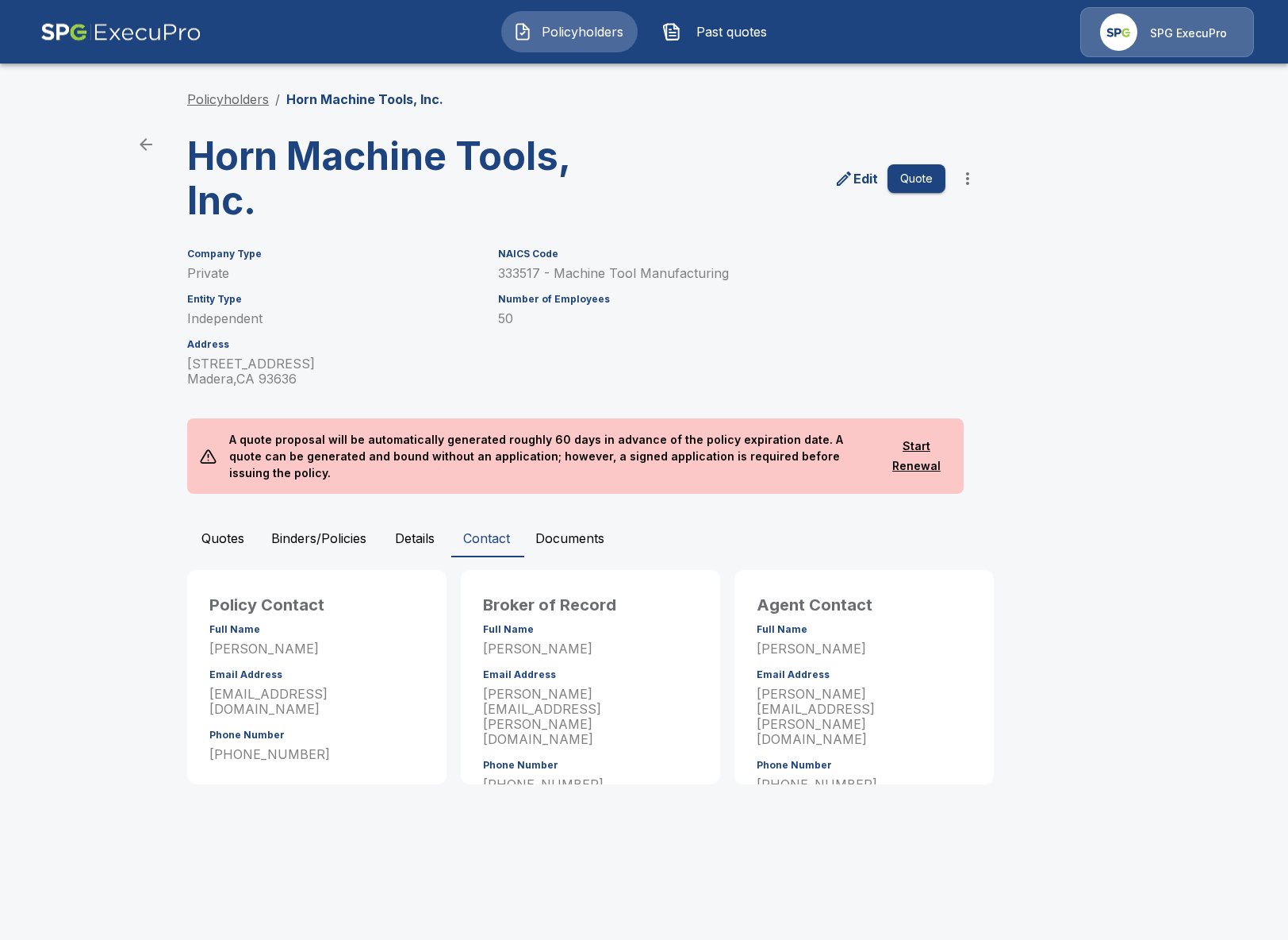
click at [218, 103] on link "Policyholders" at bounding box center [228, 99] width 82 height 16
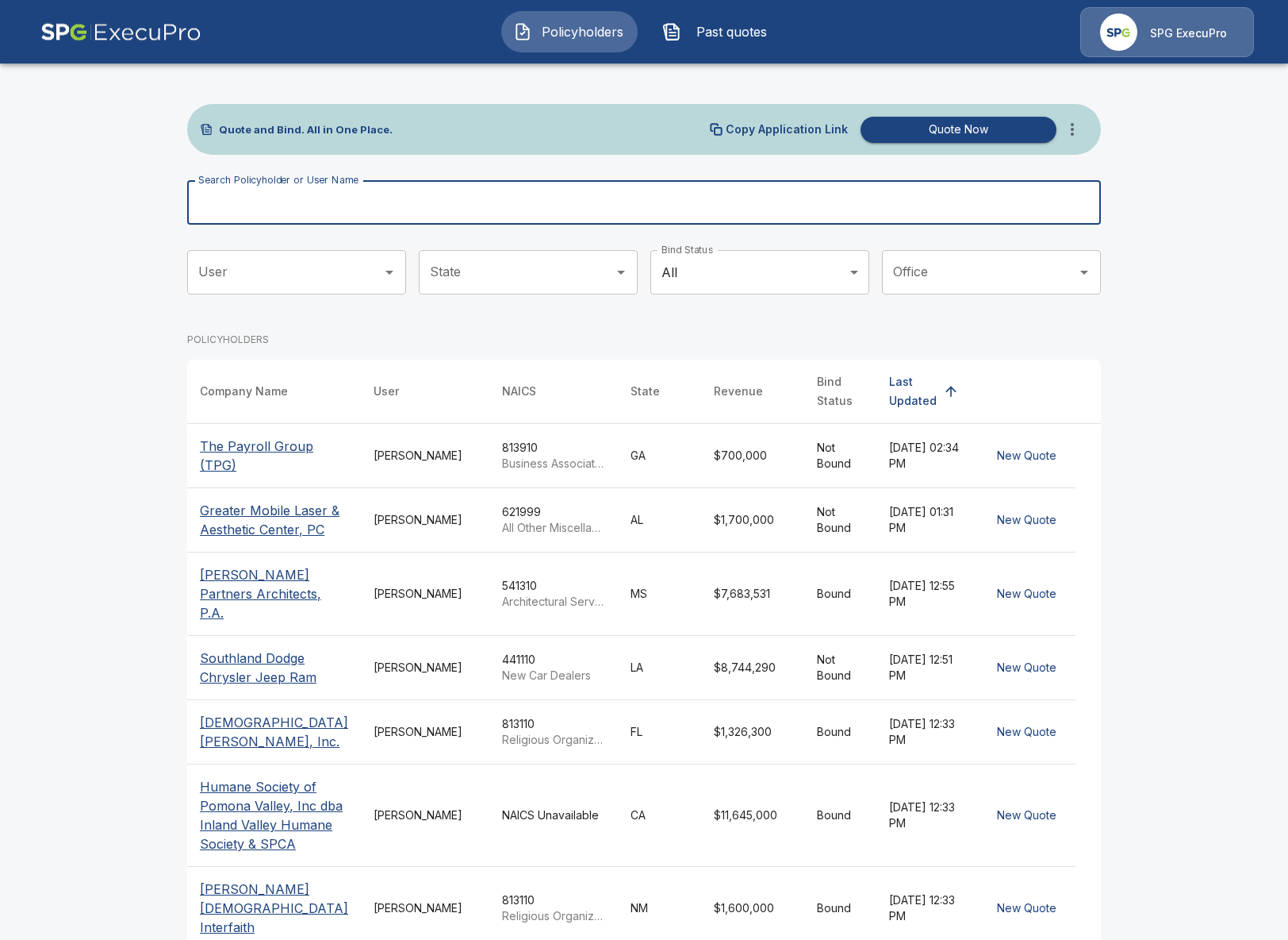
click at [559, 216] on input "Search Policyholder or User Name" at bounding box center [635, 202] width 896 height 44
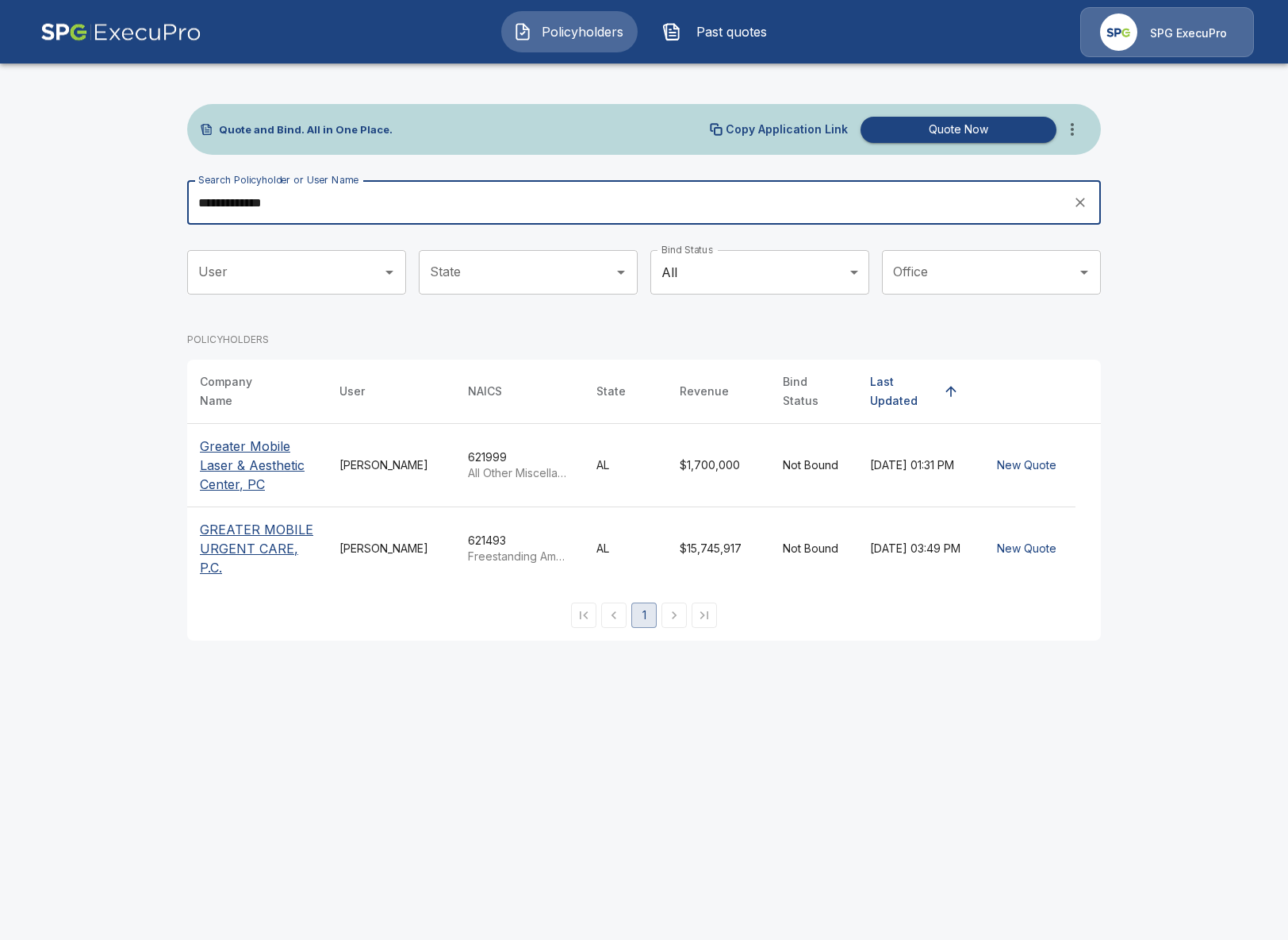
type input "**********"
